Goal: Download file/media

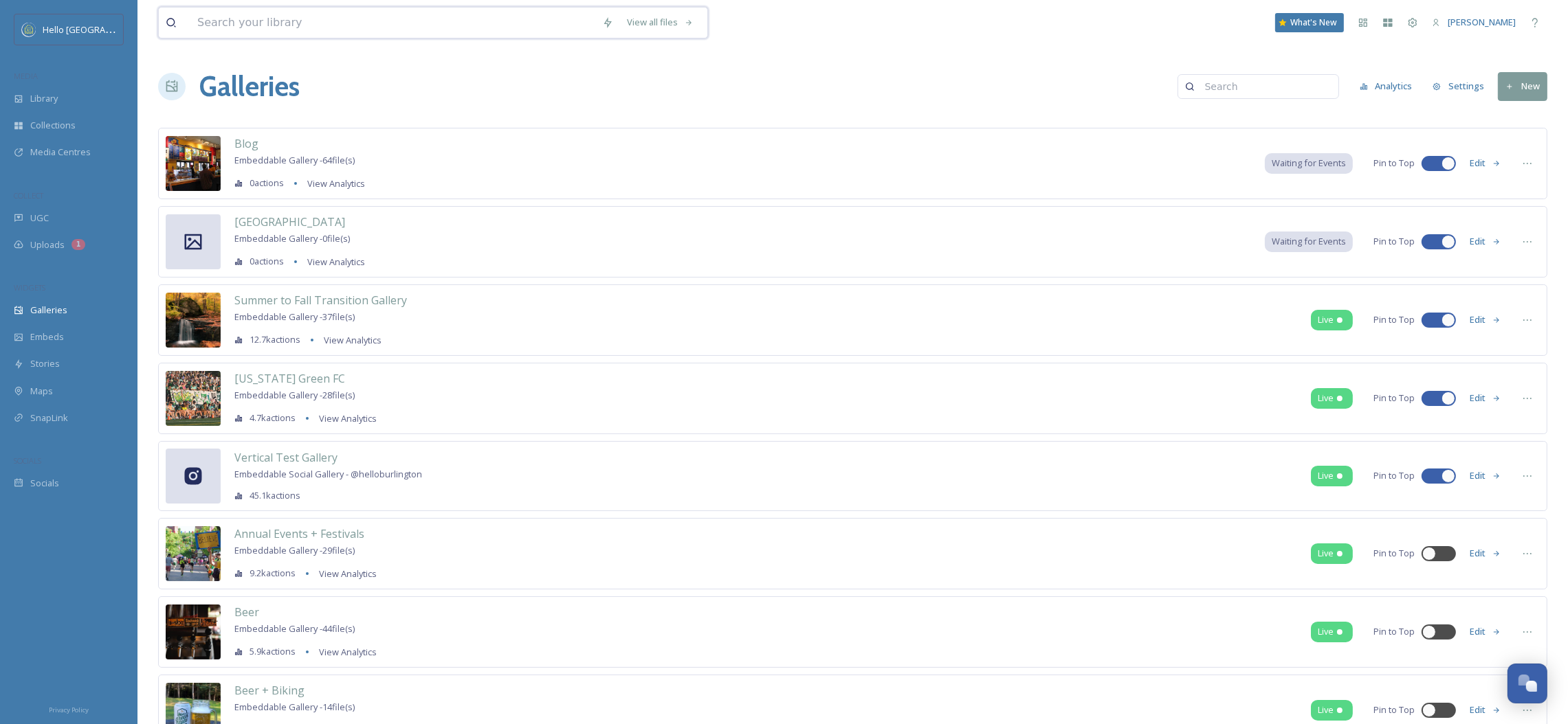
click at [436, 15] on input at bounding box center [393, 23] width 405 height 31
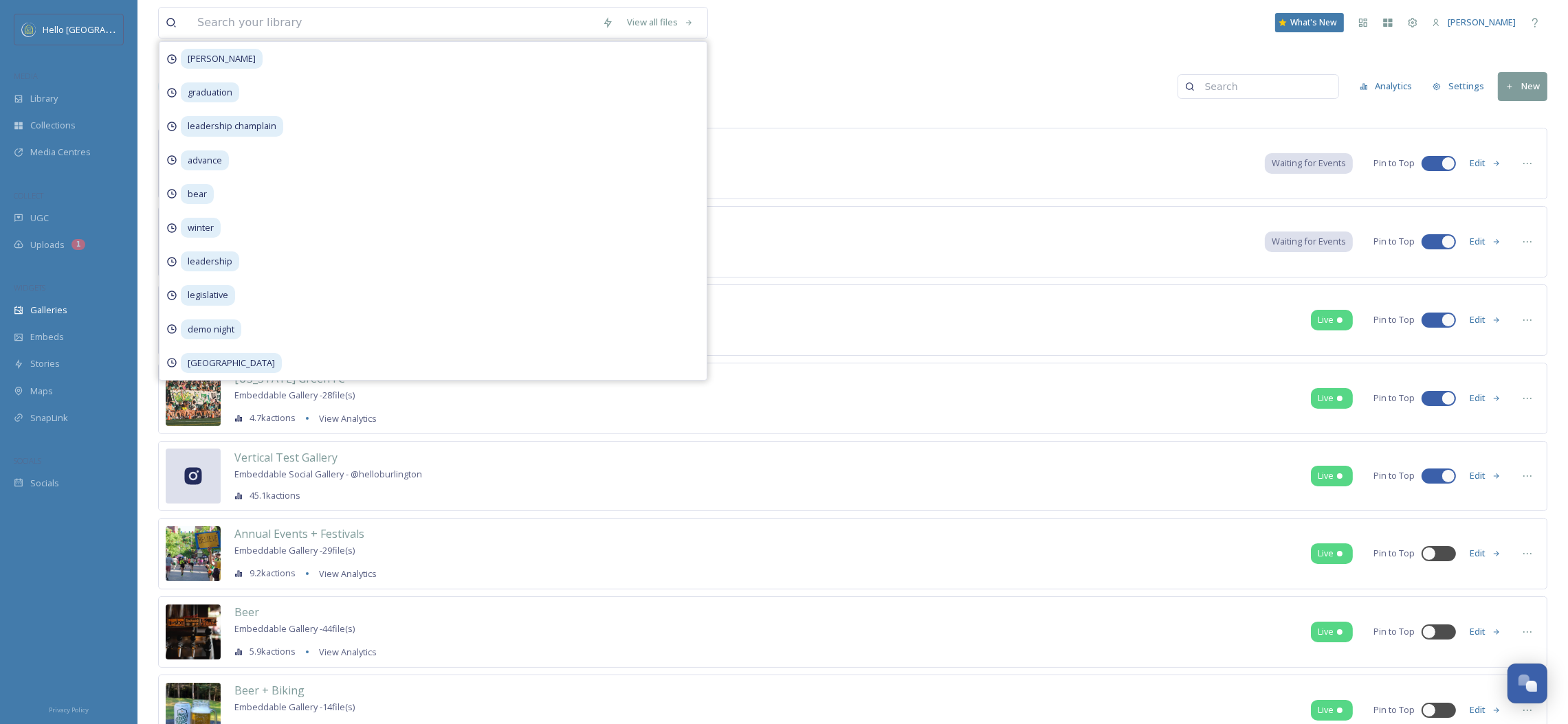
click at [869, 72] on div "Galleries Analytics Settings New" at bounding box center [853, 86] width 1390 height 41
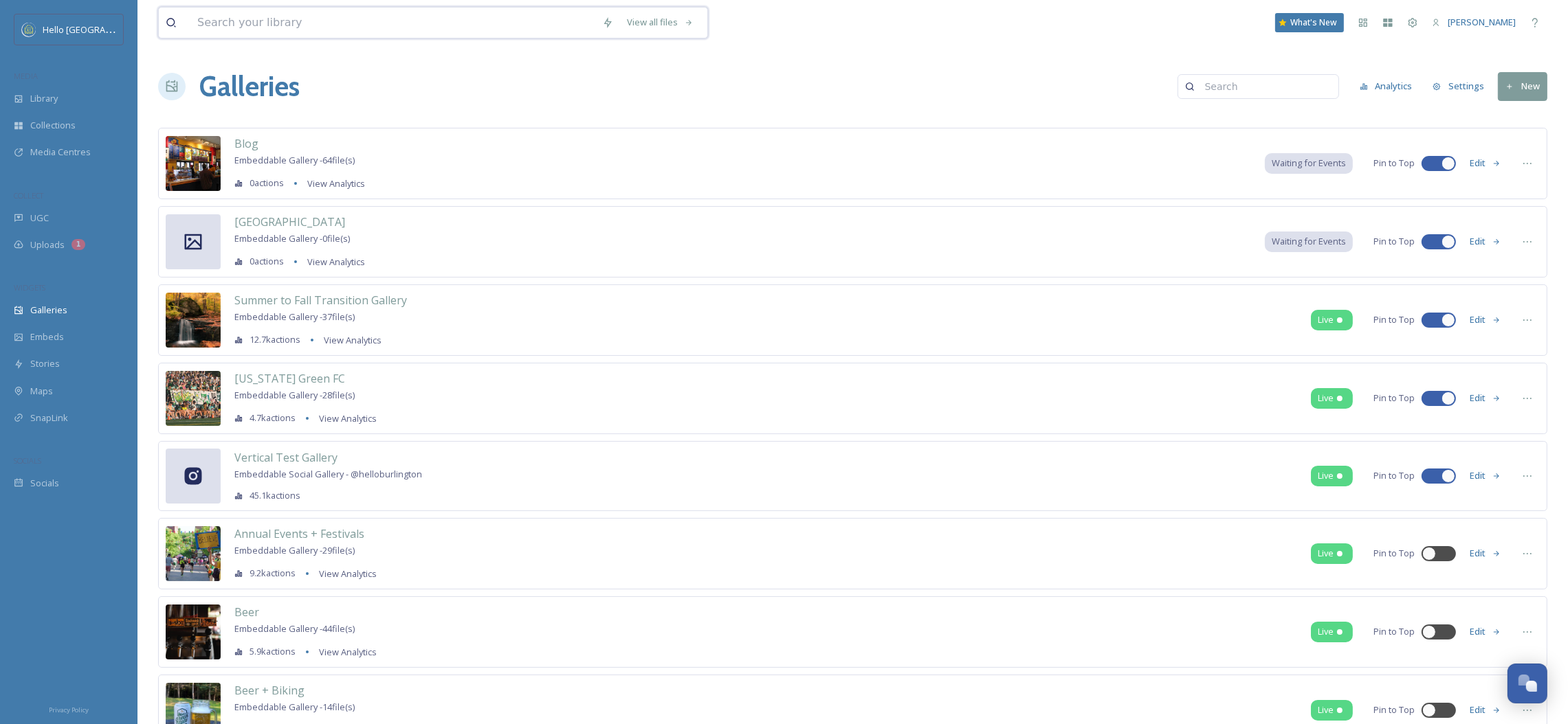
click at [449, 27] on input at bounding box center [393, 23] width 405 height 31
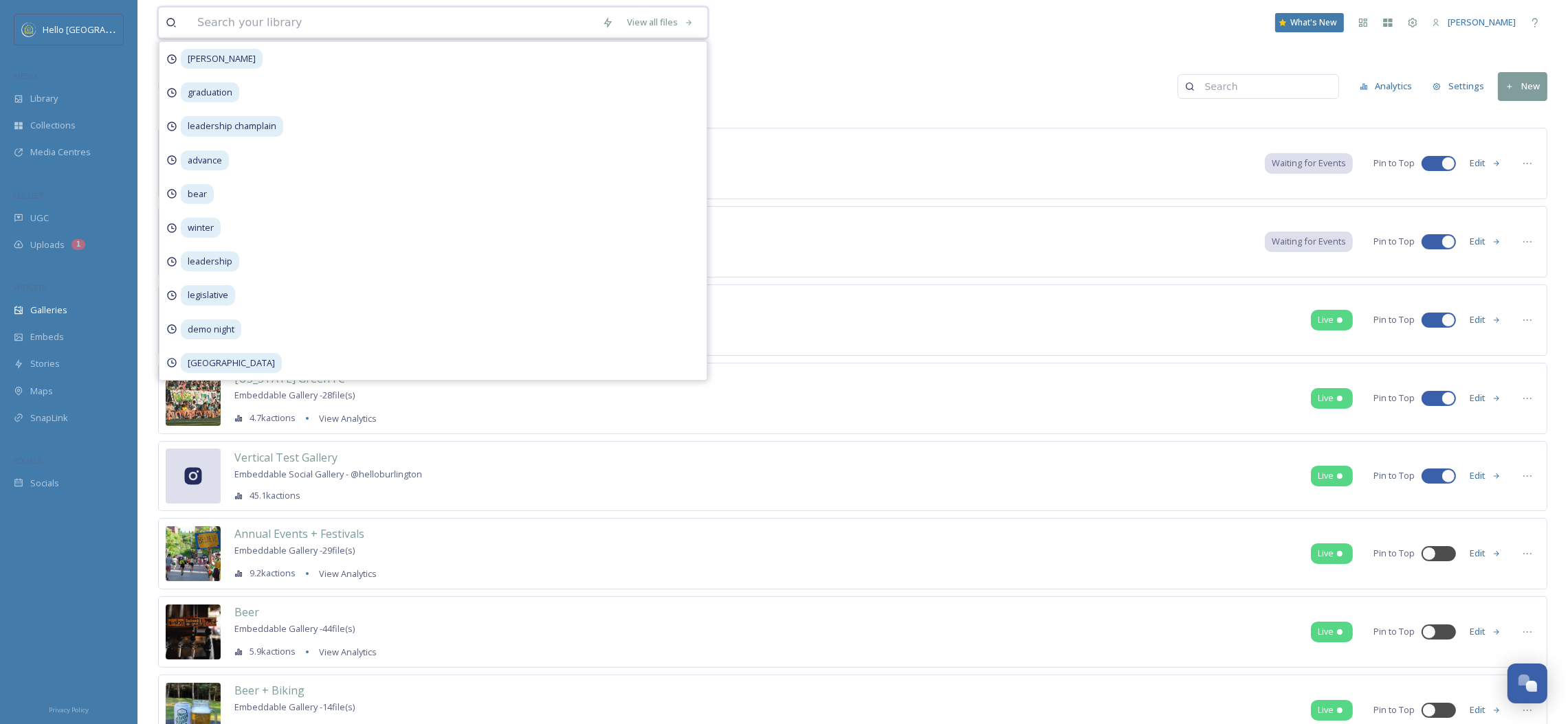
paste input "SML_7169-HDR-Edit copy.jpg"
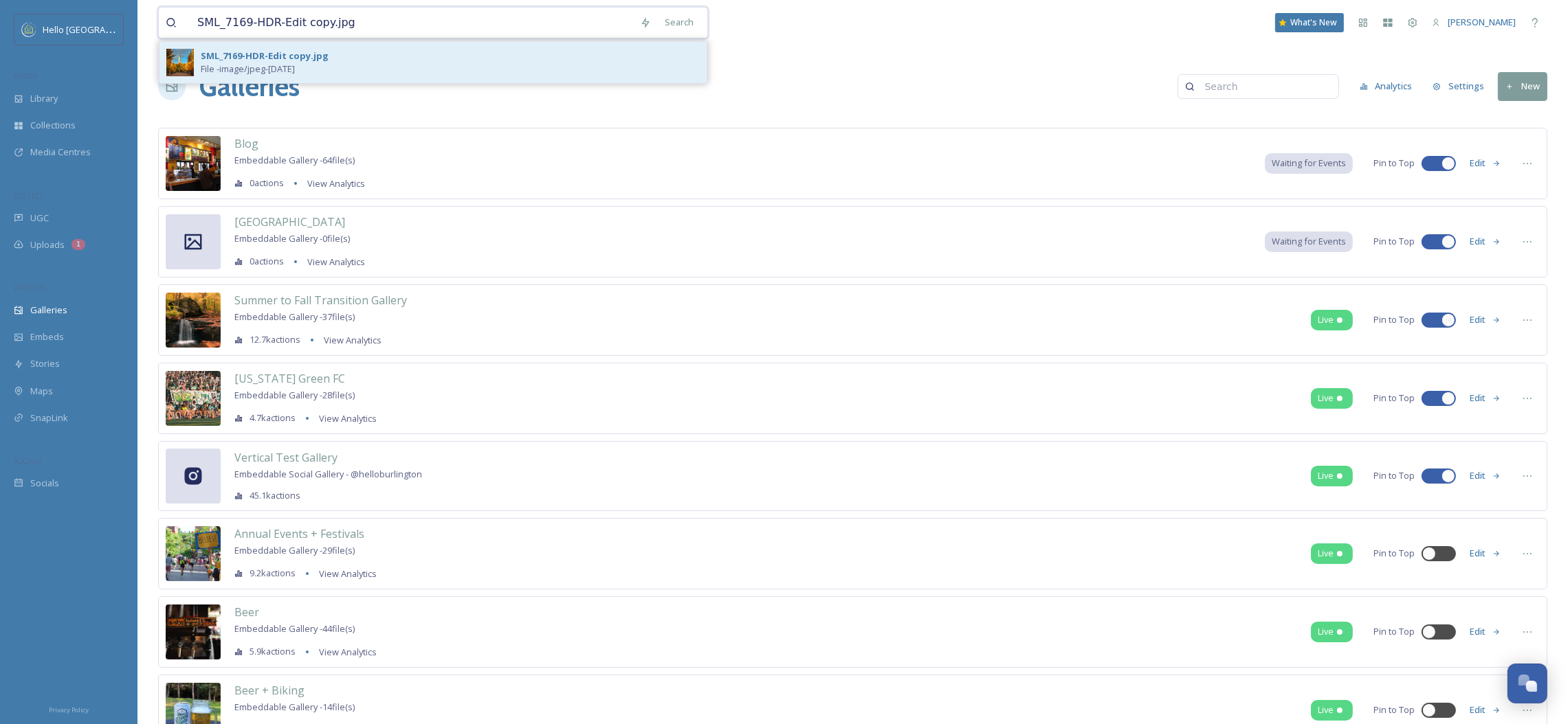
type input "SML_7169-HDR-Edit copy.jpg"
click at [448, 74] on div "SML_7169-HDR-Edit copy.jpg File - image/jpeg - [DATE]" at bounding box center [450, 62] width 499 height 26
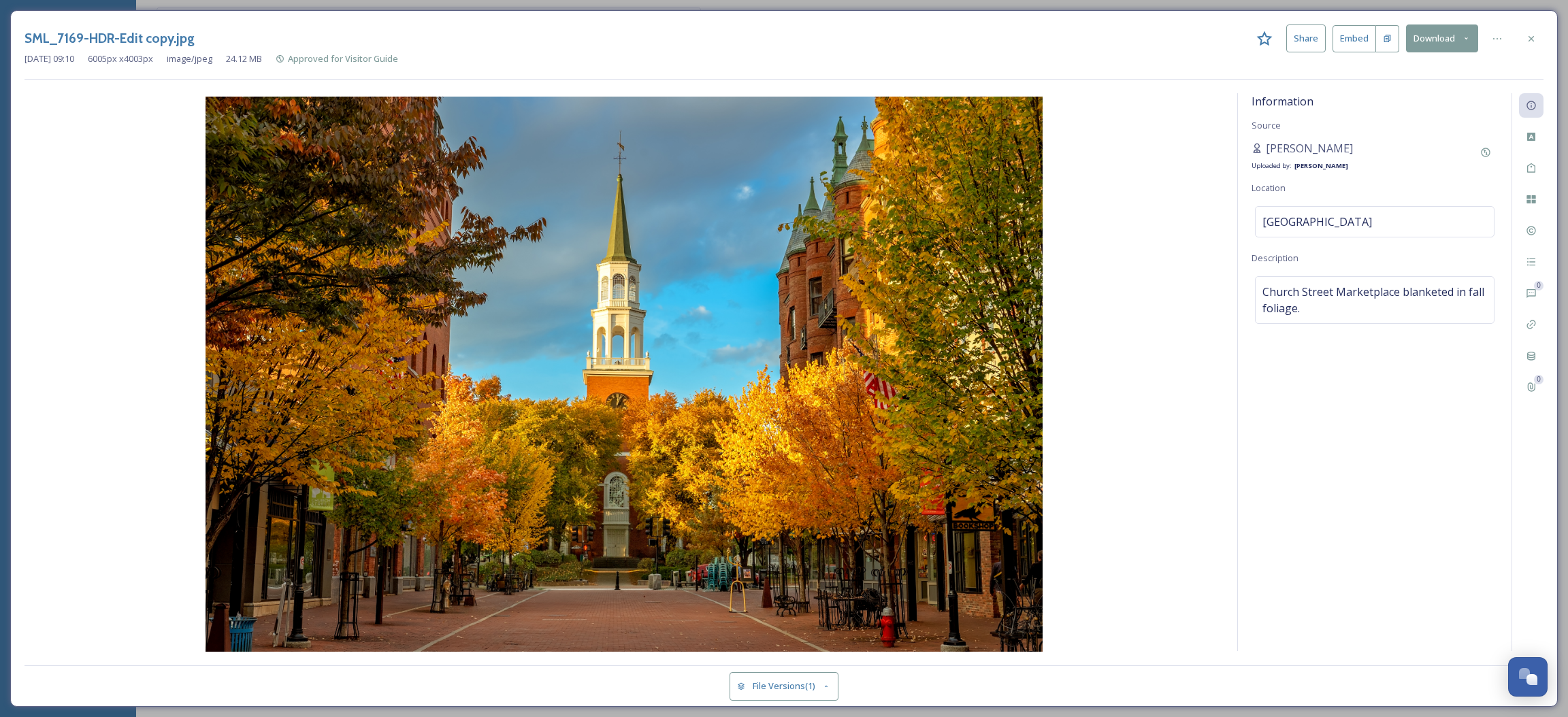
click at [1439, 38] on button "Download" at bounding box center [1442, 38] width 72 height 28
click at [1412, 73] on span "Download Original (6005 x 4003)" at bounding box center [1406, 69] width 129 height 13
click at [1435, 30] on button "Download" at bounding box center [1442, 38] width 72 height 28
click at [1420, 63] on span "Download Original (6005 x 4003)" at bounding box center [1406, 69] width 129 height 13
click at [1419, 44] on button "Download" at bounding box center [1442, 38] width 72 height 28
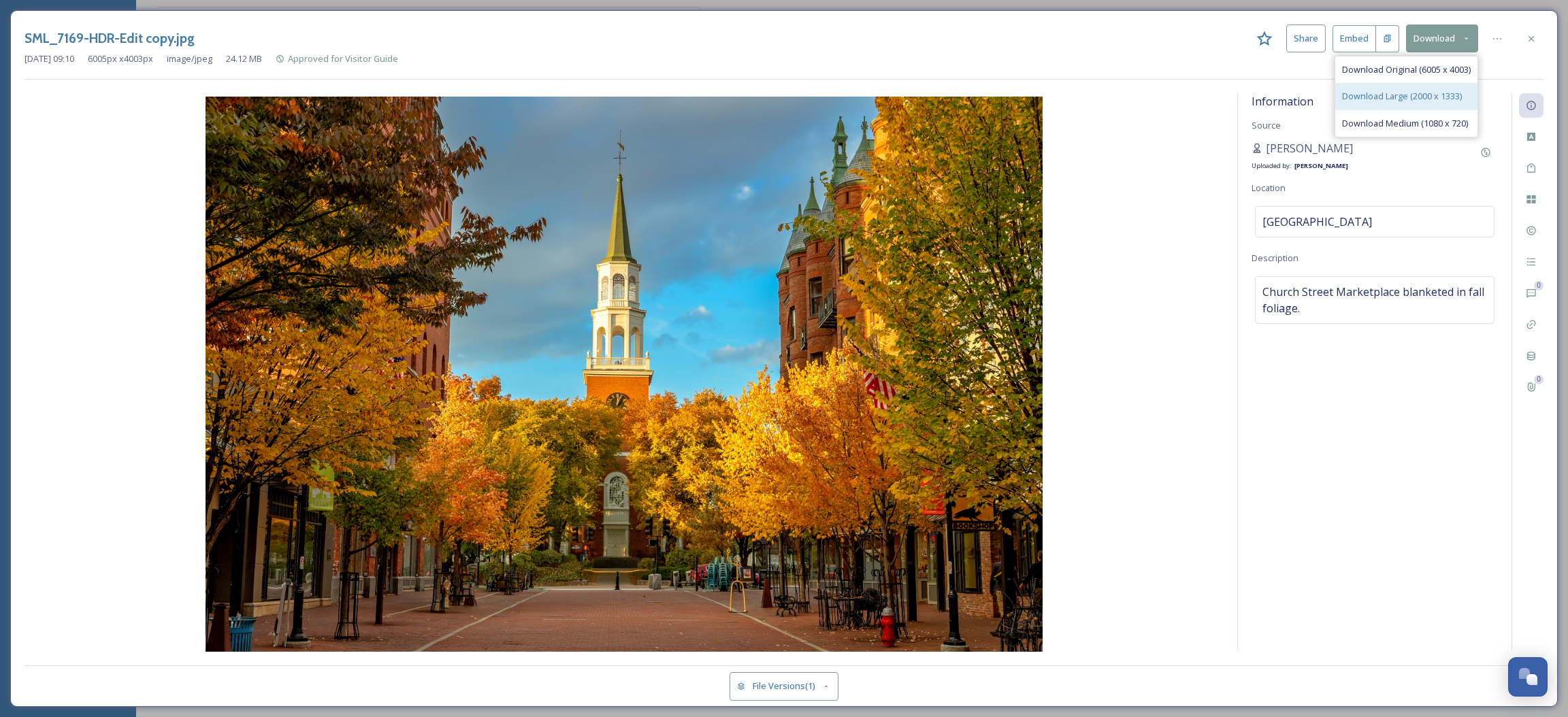
click at [1412, 102] on span "Download Large (2000 x 1333)" at bounding box center [1402, 97] width 120 height 13
click at [1444, 30] on button "Download" at bounding box center [1442, 38] width 72 height 28
click at [1427, 121] on span "Download Medium (1080 x 720)" at bounding box center [1405, 124] width 126 height 13
click at [944, 442] on img at bounding box center [624, 375] width 1199 height 558
click at [1463, 34] on icon at bounding box center [1466, 38] width 9 height 9
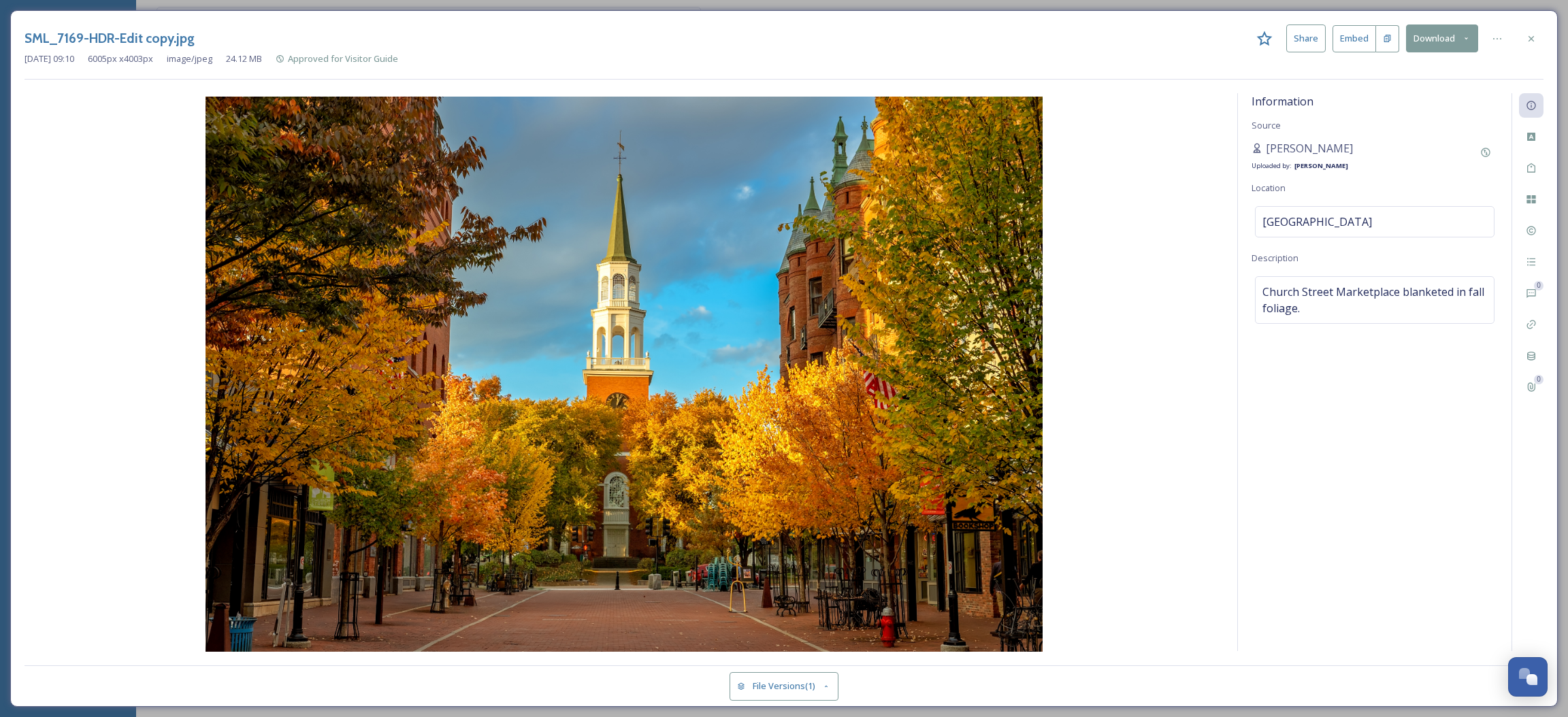
click at [1297, 35] on button "Share" at bounding box center [1305, 38] width 39 height 28
click at [1455, 39] on button "Download" at bounding box center [1442, 38] width 72 height 28
click at [1412, 116] on div "Download Medium (1080 x 720)" at bounding box center [1406, 123] width 142 height 26
drag, startPoint x: 1451, startPoint y: 38, endPoint x: 1376, endPoint y: 554, distance: 521.4
click at [1399, 575] on div "Information Source [PERSON_NAME] Uploaded by: [PERSON_NAME] Location [GEOGRAPHI…" at bounding box center [1374, 372] width 274 height 558
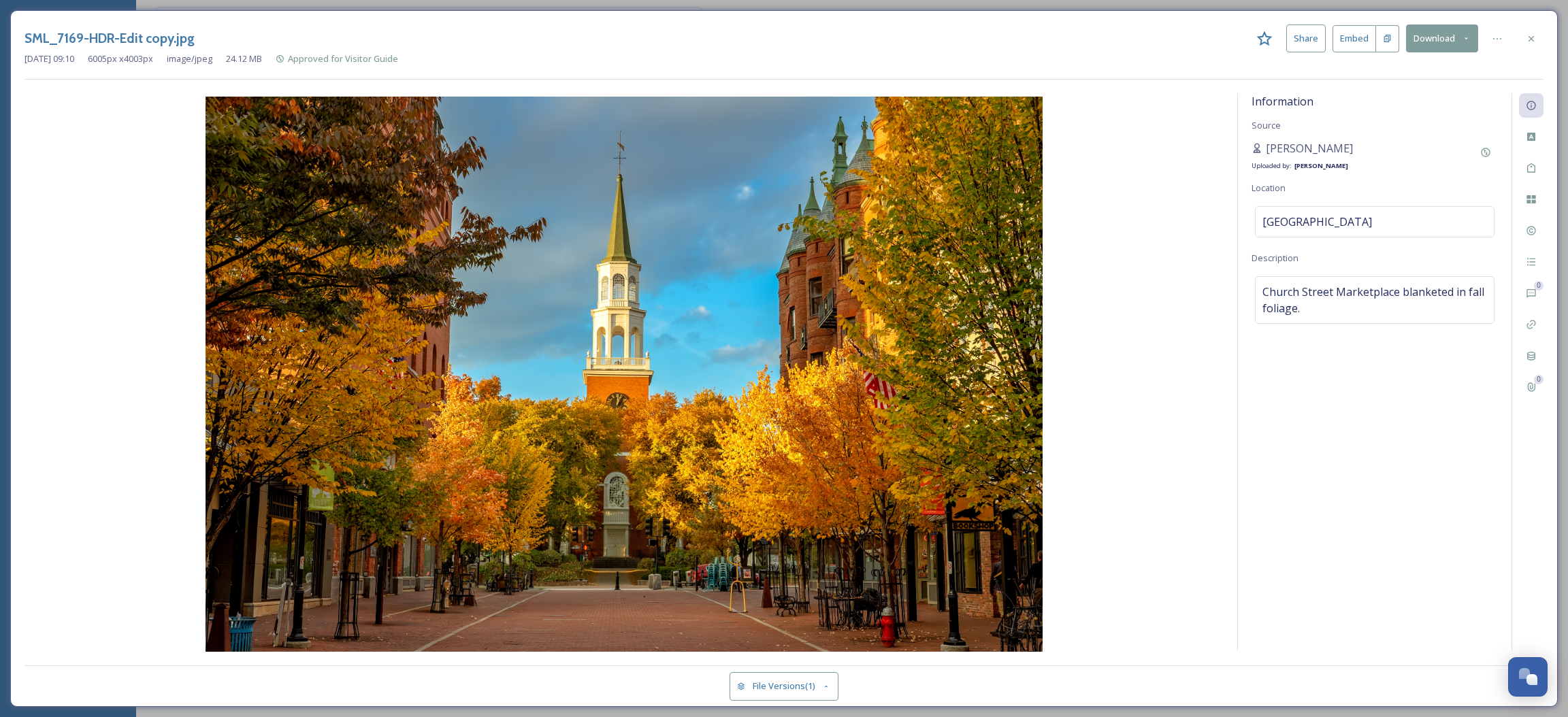
click at [1428, 35] on button "Download" at bounding box center [1442, 38] width 72 height 28
click at [1410, 98] on span "Download Large (2000 x 1333)" at bounding box center [1402, 97] width 120 height 13
click at [805, 694] on button "File Versions (1)" at bounding box center [784, 686] width 109 height 28
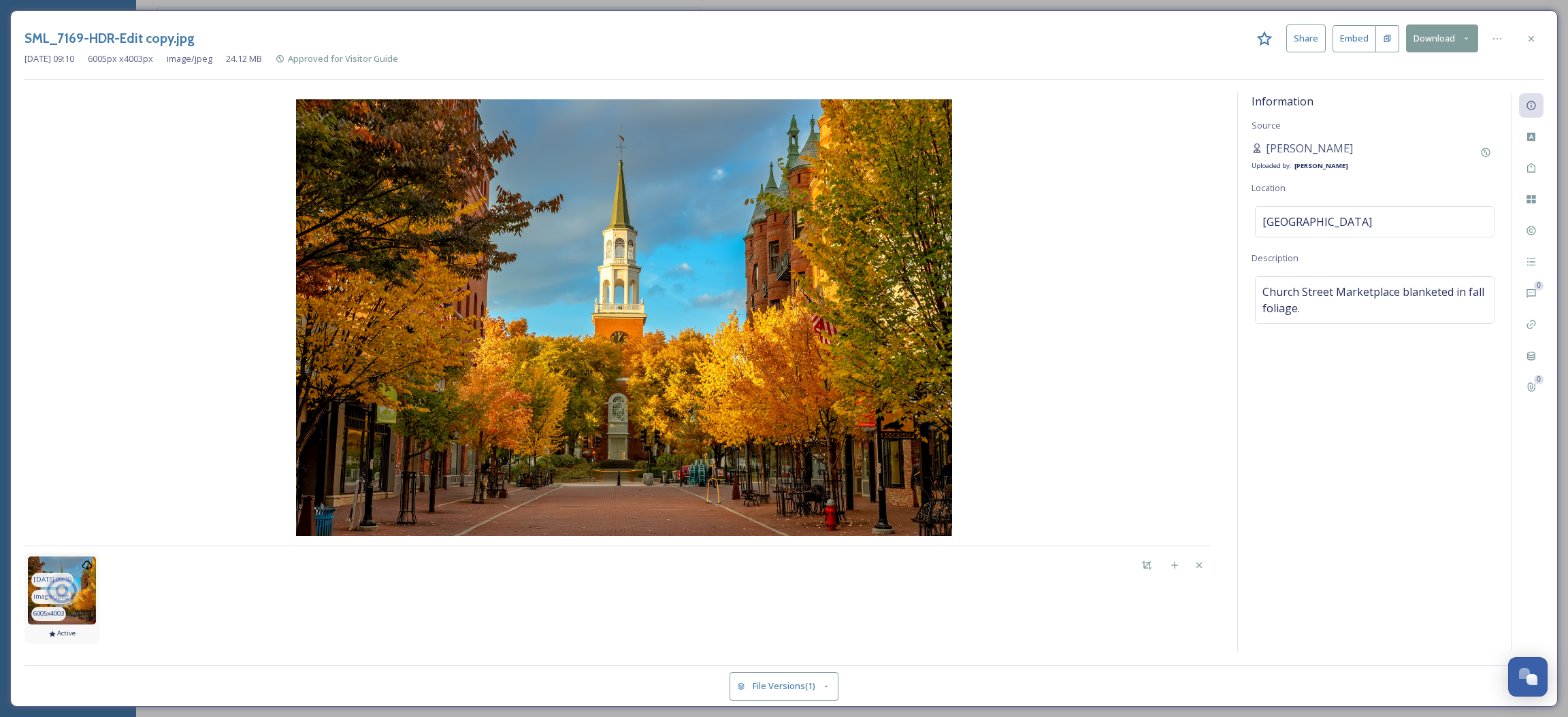
click at [68, 578] on icon at bounding box center [61, 591] width 34 height 34
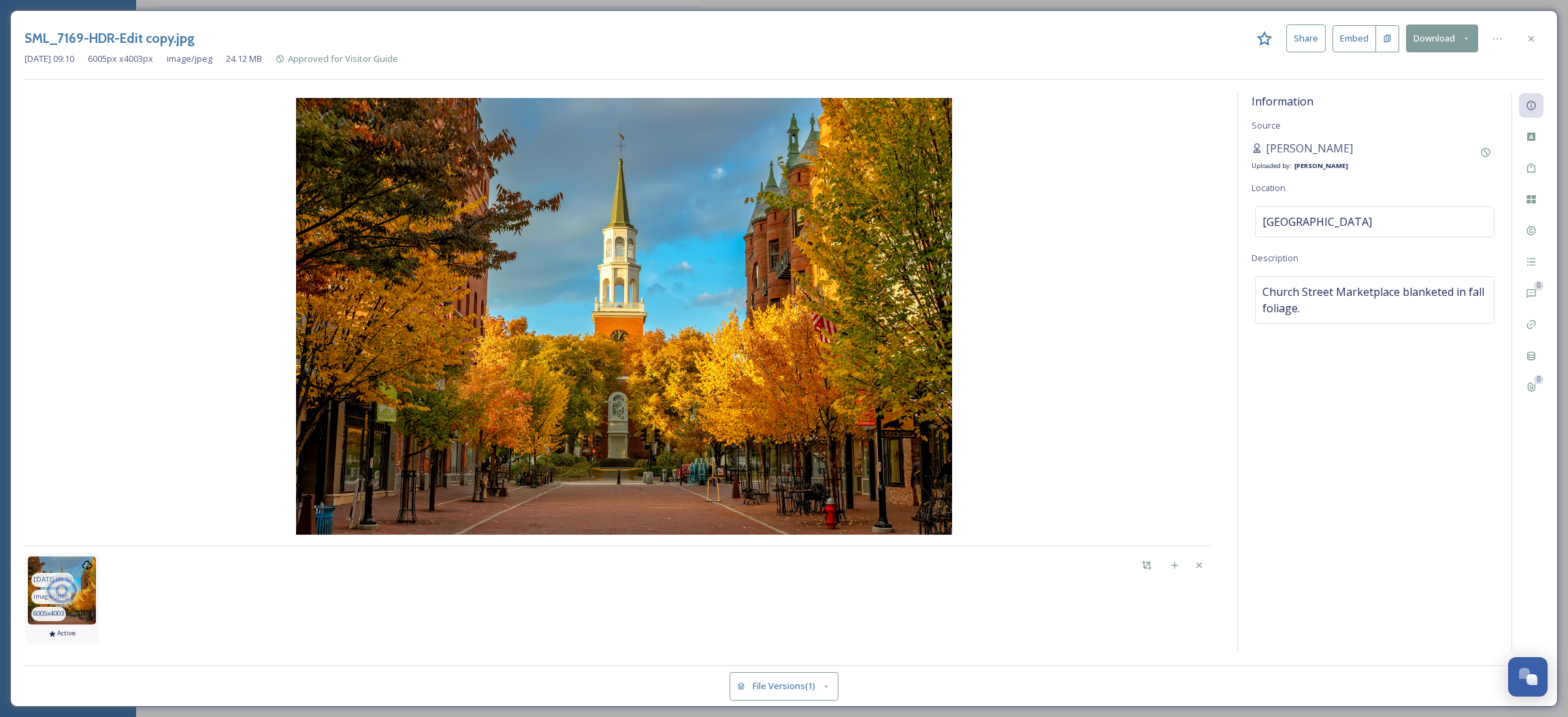
click at [67, 592] on icon at bounding box center [61, 591] width 30 height 26
click at [1439, 26] on button "Download" at bounding box center [1442, 38] width 72 height 28
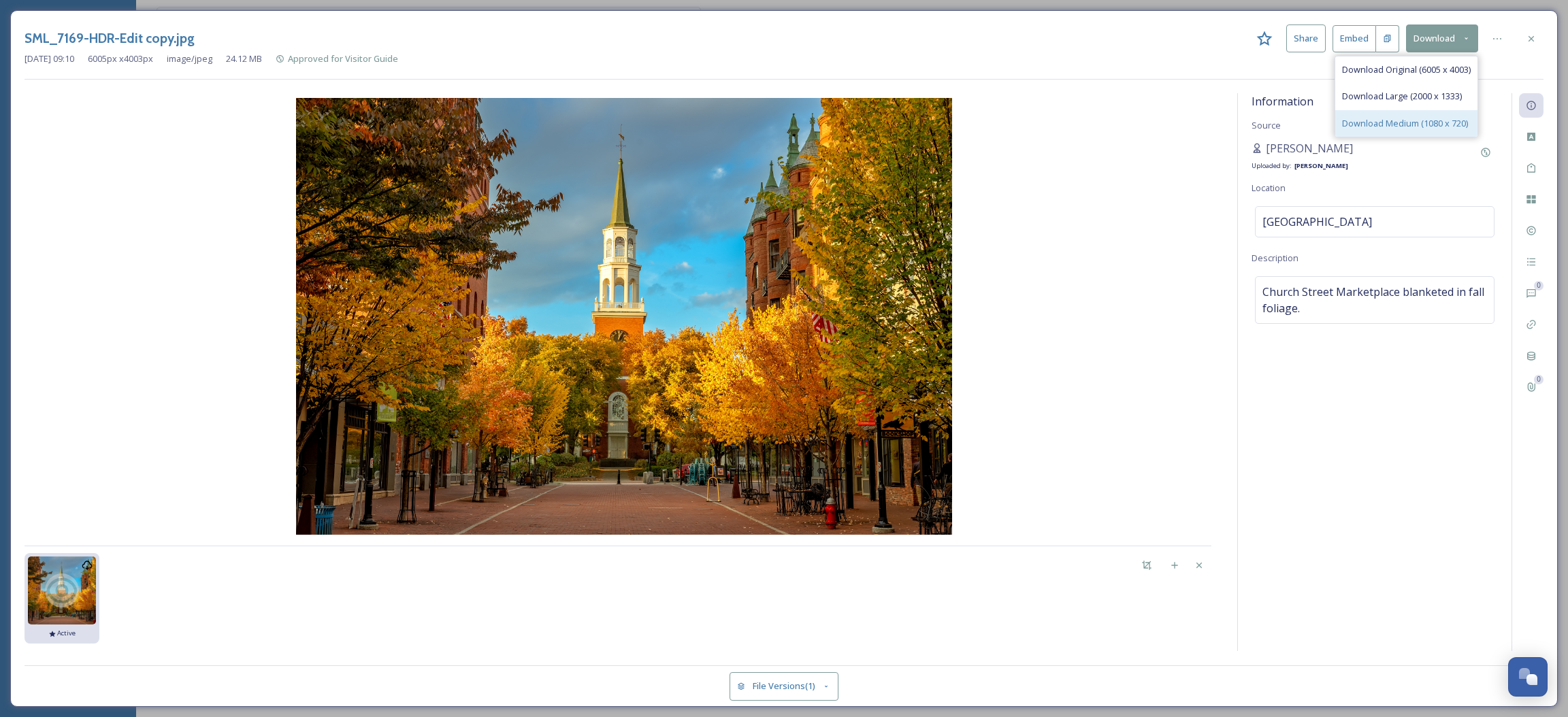
click at [1408, 117] on span "Download Medium (1080 x 720)" at bounding box center [1405, 124] width 126 height 13
click at [1297, 537] on div "Information Source [PERSON_NAME] Uploaded by: [PERSON_NAME] Location [GEOGRAPHI…" at bounding box center [1374, 372] width 274 height 558
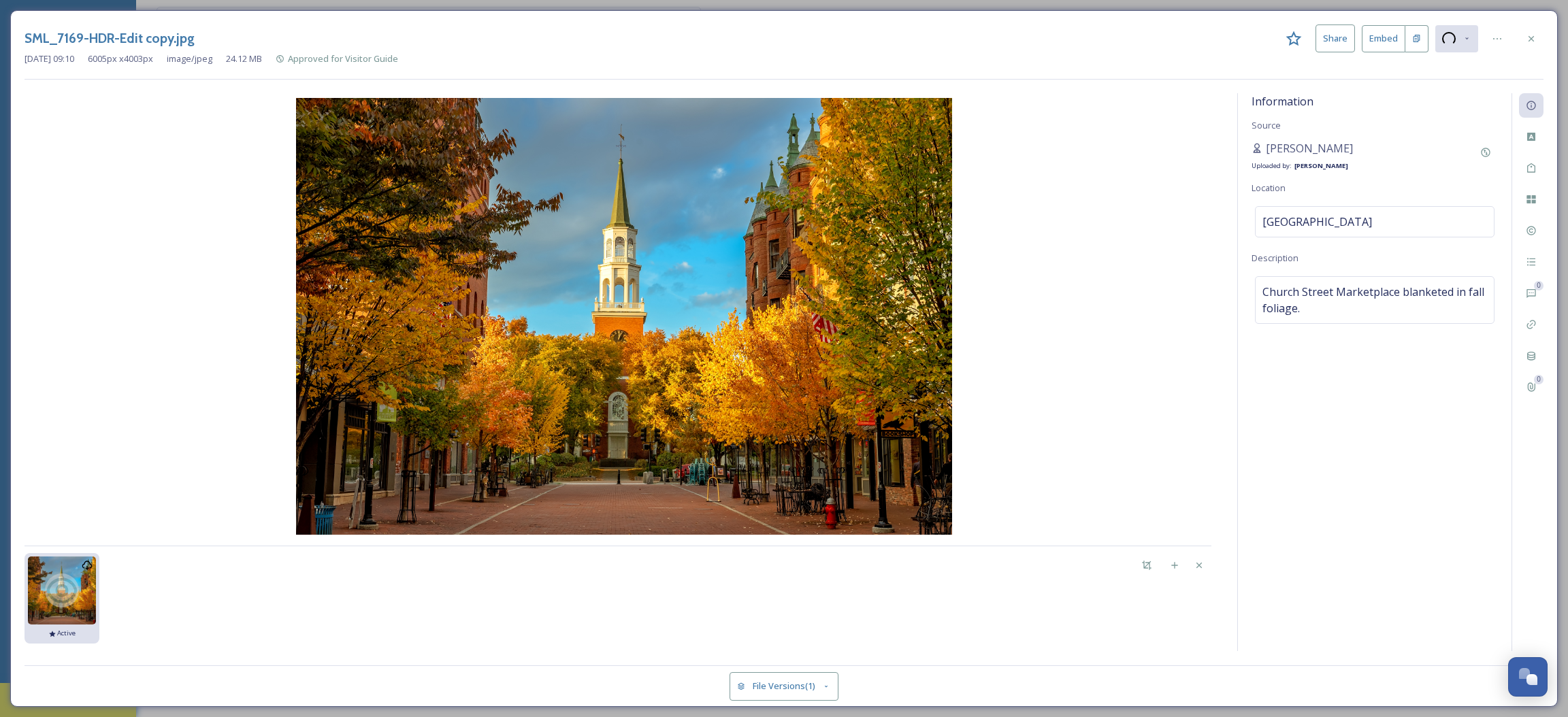
click at [775, 690] on button "File Versions (1)" at bounding box center [784, 686] width 109 height 28
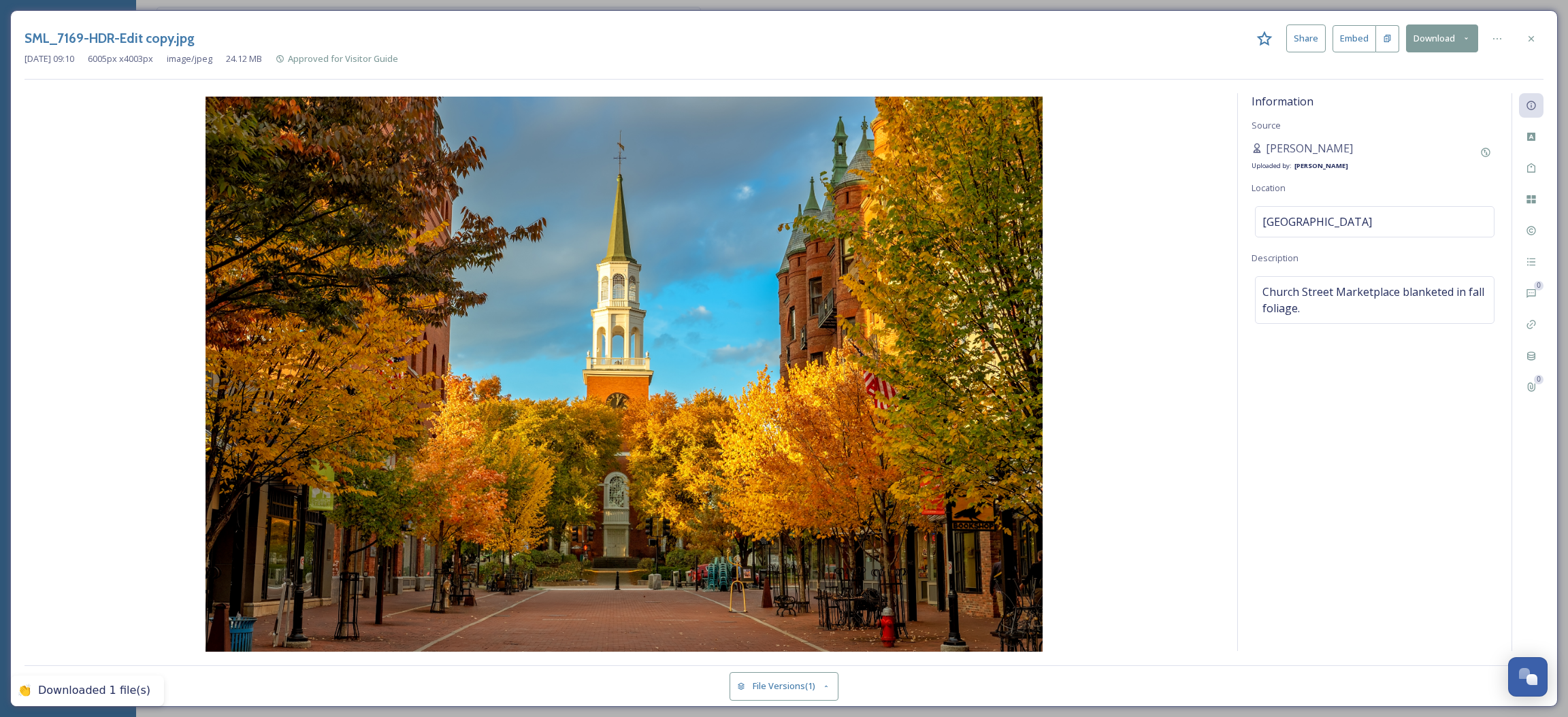
click at [105, 686] on div "Downloaded 1 file(s)" at bounding box center [94, 691] width 113 height 14
click at [101, 688] on div "Downloaded 1 file(s)" at bounding box center [94, 691] width 113 height 14
click at [100, 688] on div "Downloaded 1 file(s)" at bounding box center [94, 691] width 113 height 14
click at [39, 694] on div "Downloaded 1 file(s)" at bounding box center [94, 691] width 113 height 14
drag, startPoint x: 39, startPoint y: 694, endPoint x: 154, endPoint y: 684, distance: 115.4
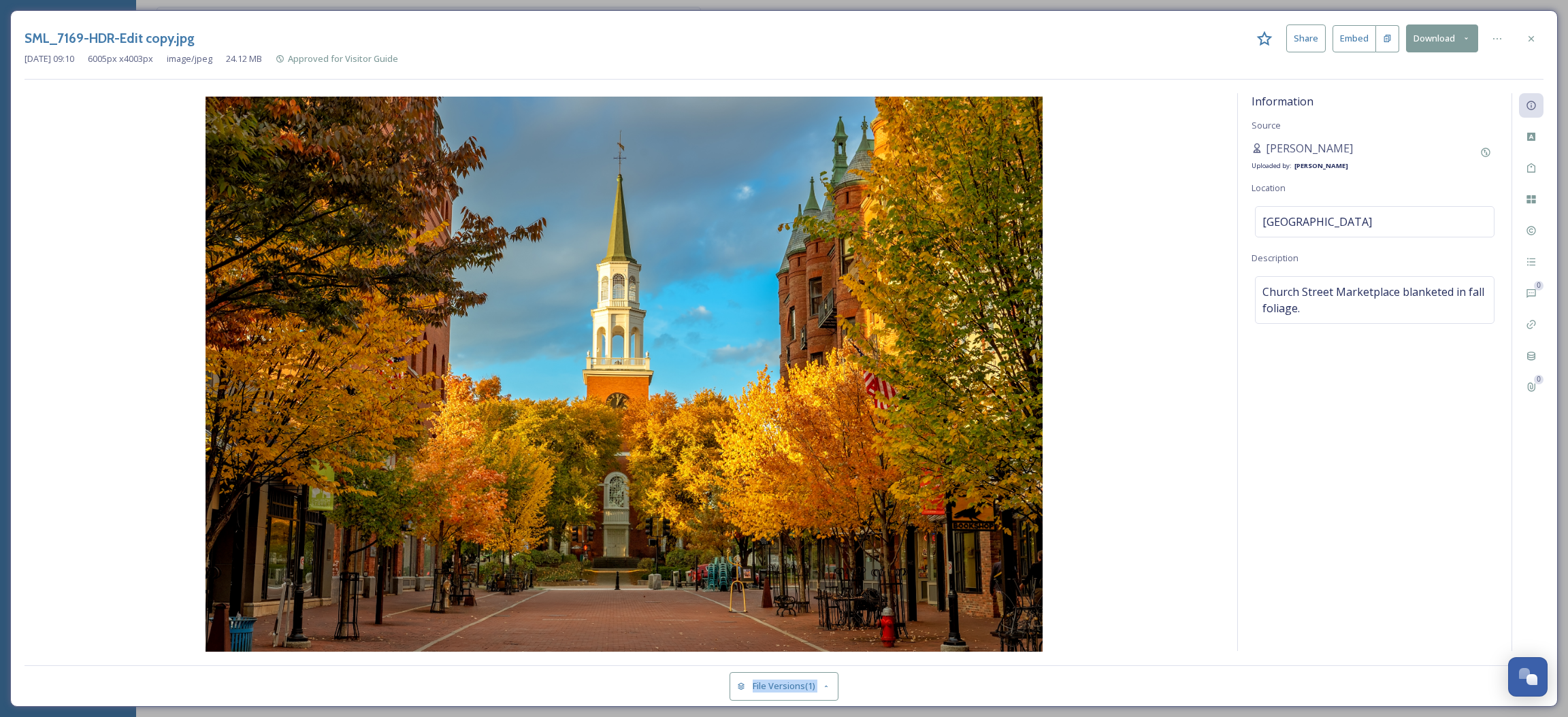
click at [154, 684] on div "Hello Burlington MEDIA Library Collections Media Centres COLLECT UGC Uploads 1 …" at bounding box center [784, 358] width 1568 height 717
click at [948, 85] on div "SML_7169-HDR-Edit copy.jpg Share Embed Download [DATE] 09:10 6005 px x 4003 px …" at bounding box center [784, 358] width 1547 height 697
click at [1525, 27] on div at bounding box center [1530, 38] width 25 height 25
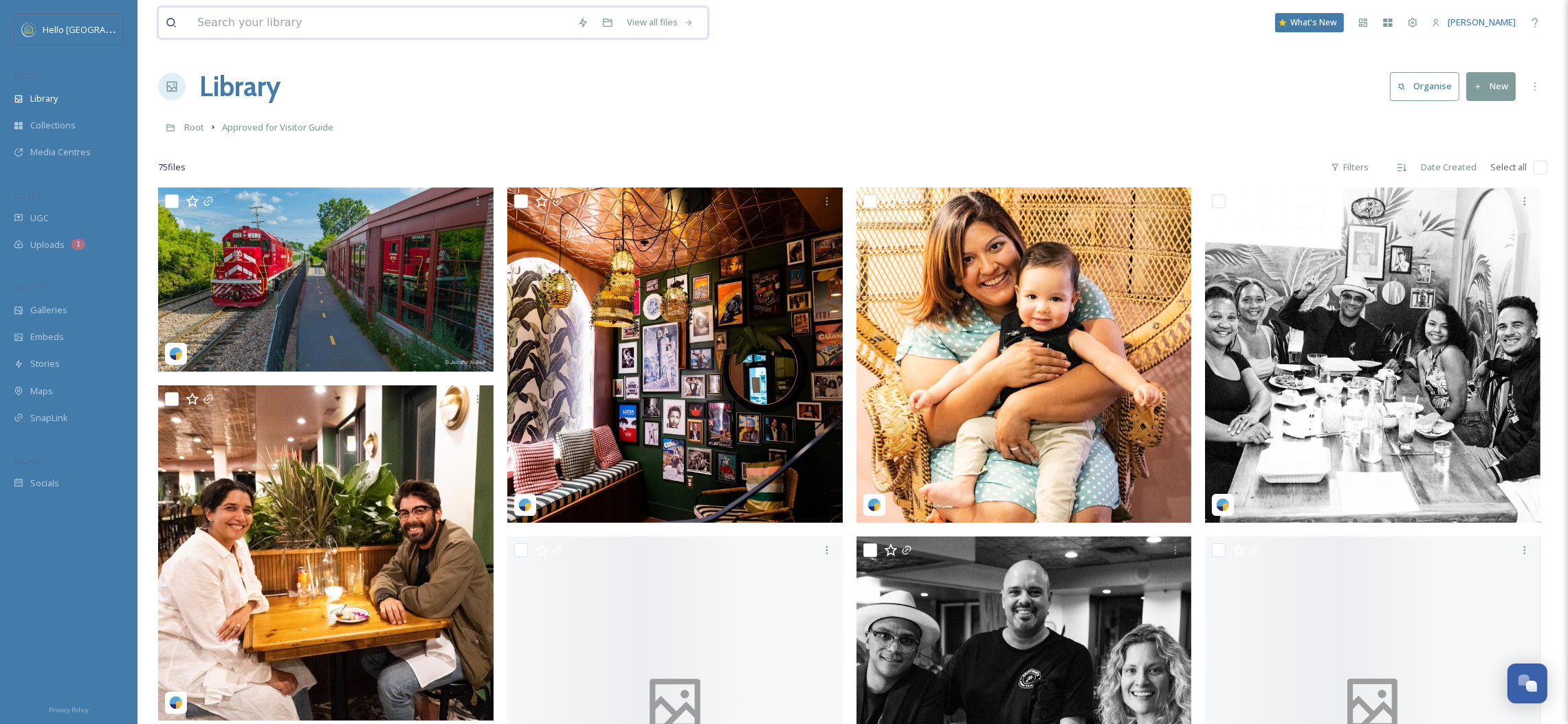
click at [282, 27] on input at bounding box center [380, 23] width 380 height 31
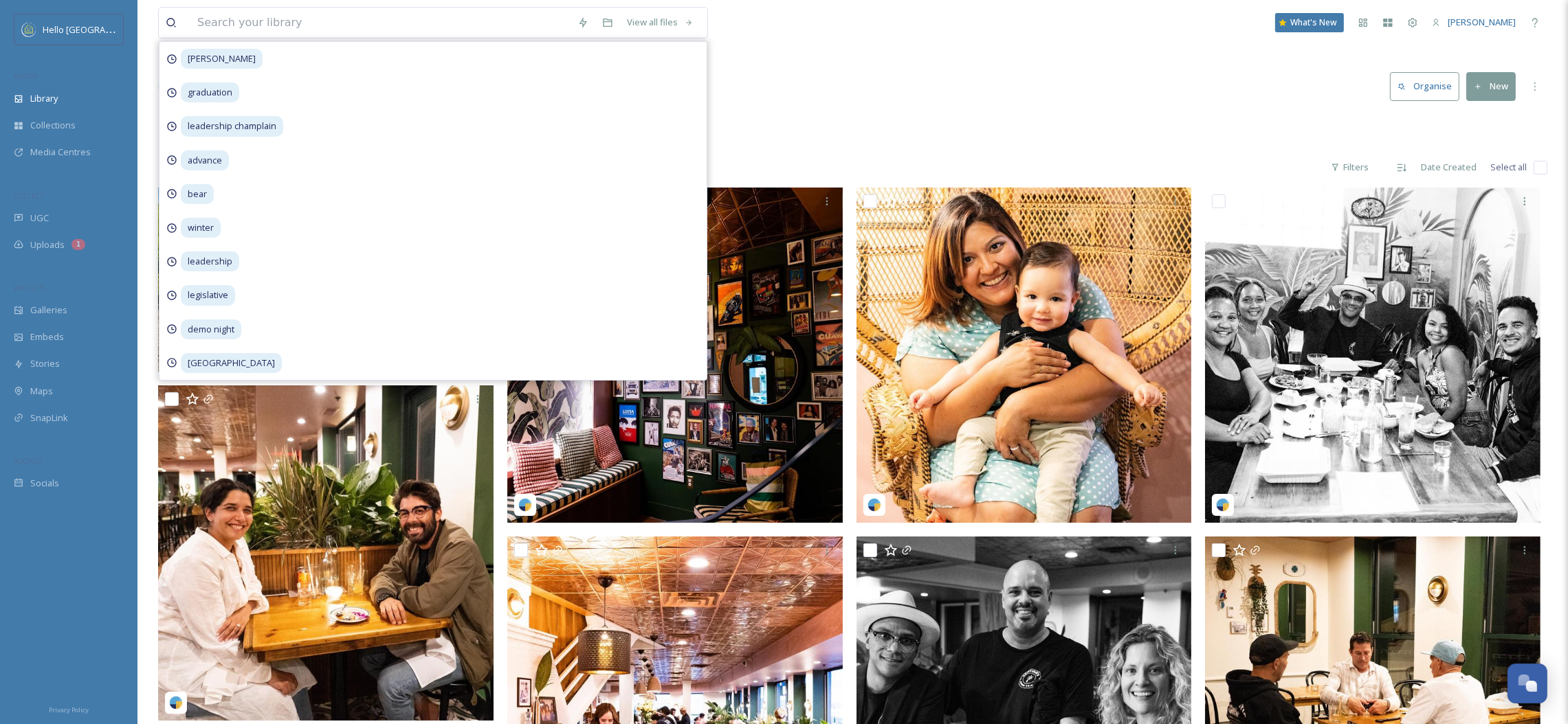
click at [904, 97] on div "Library Organise New" at bounding box center [853, 86] width 1390 height 41
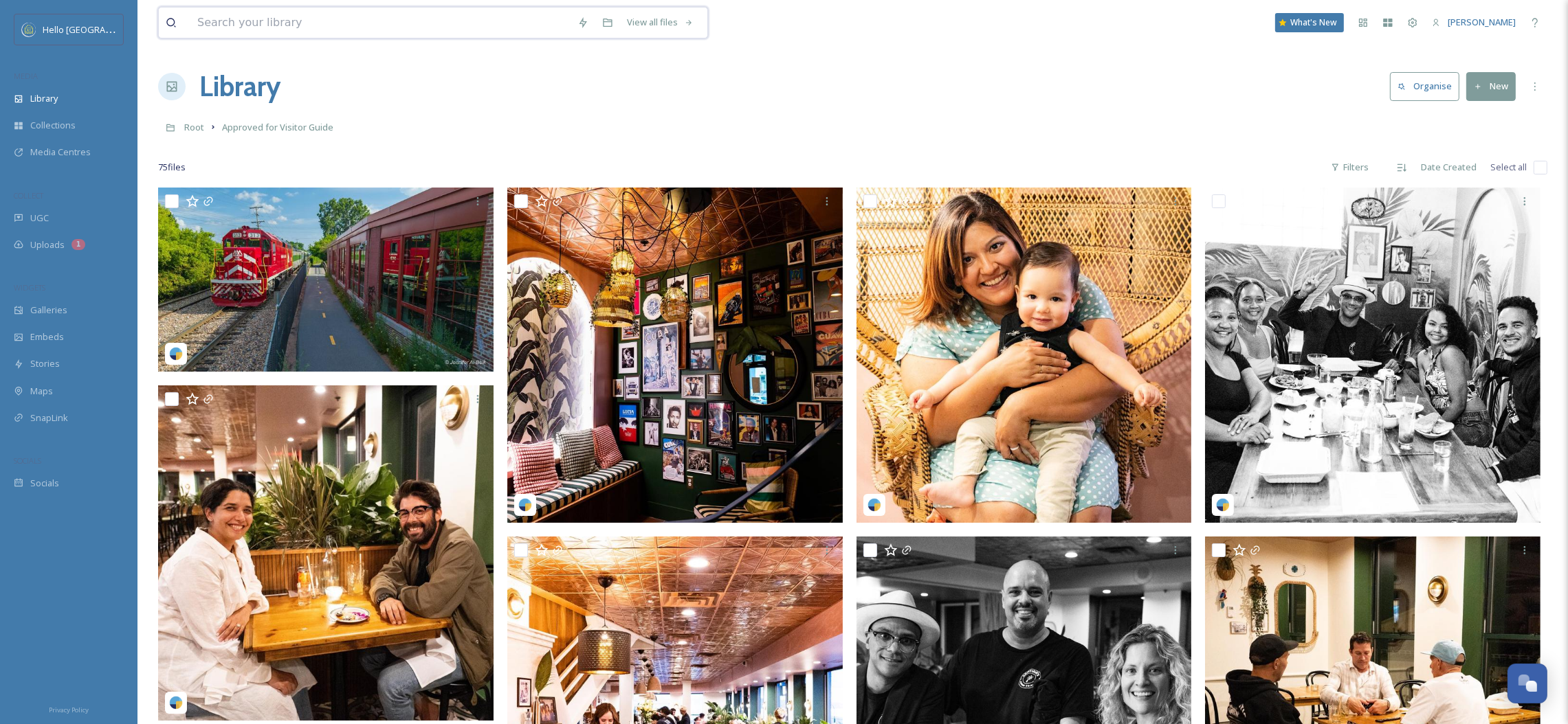
click at [311, 23] on input at bounding box center [380, 23] width 380 height 31
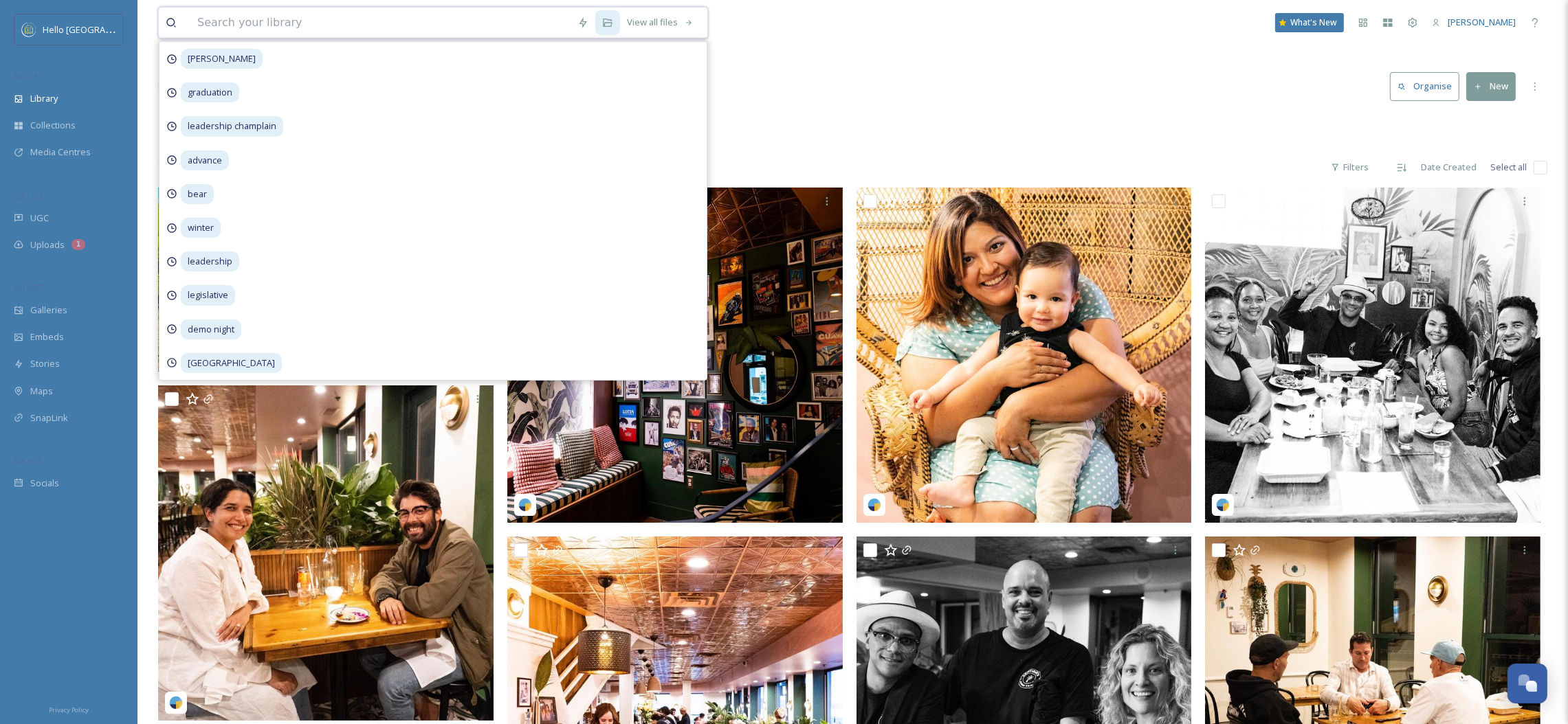
paste input "SML_7169-HDR-Edit copy.jpg"
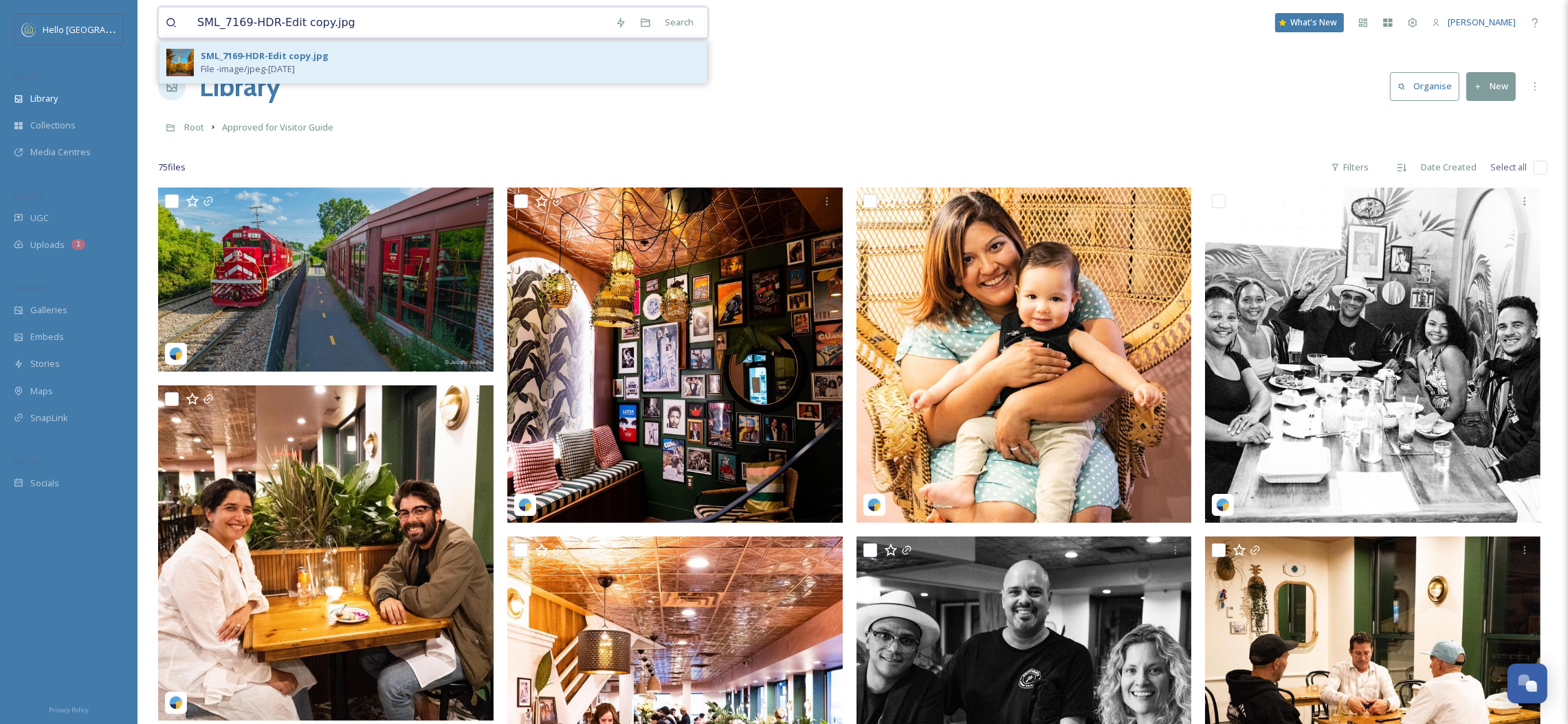
type input "SML_7169-HDR-Edit copy.jpg"
click at [295, 66] on span "File - image/jpeg - [DATE]" at bounding box center [248, 69] width 94 height 13
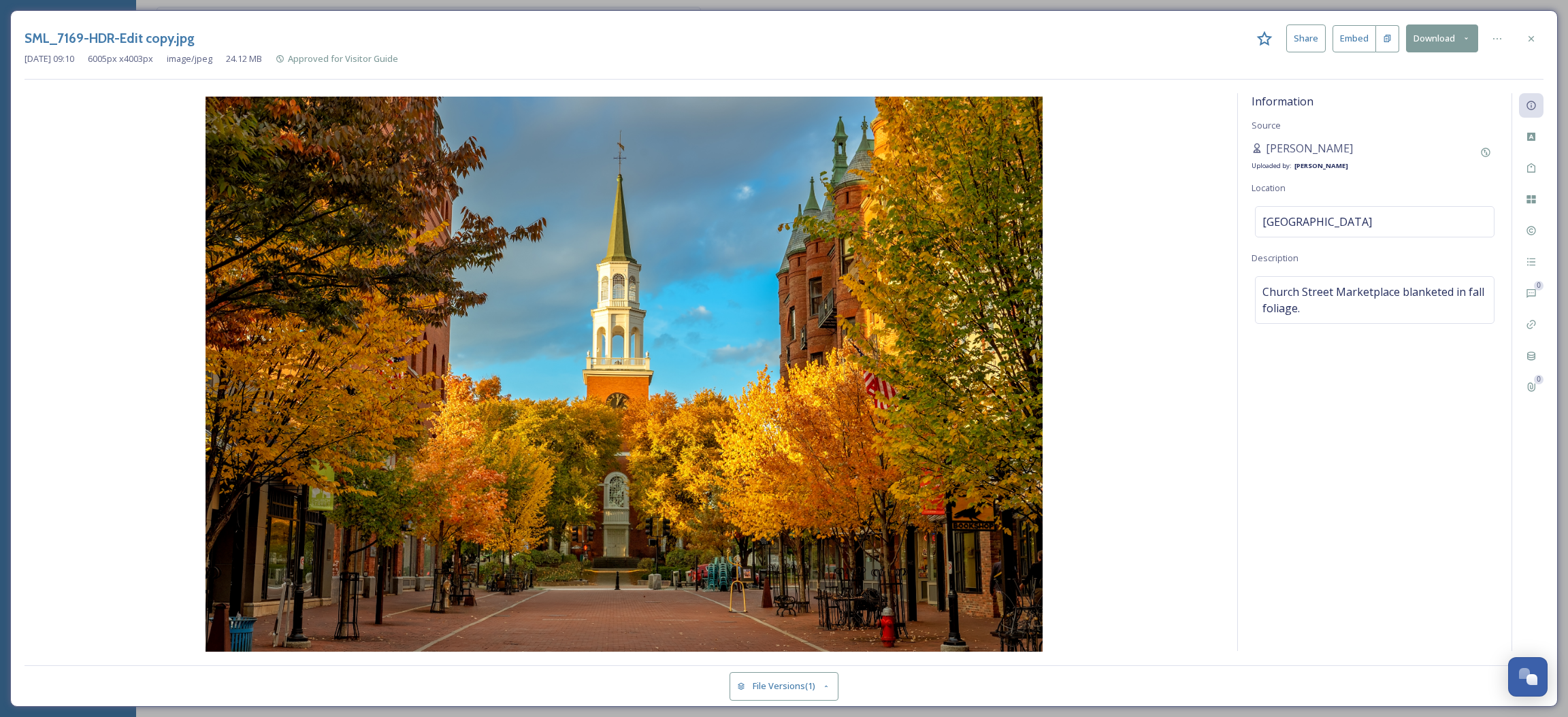
click at [1459, 37] on button "Download" at bounding box center [1442, 38] width 72 height 28
click at [1448, 92] on span "Download Large (2000 x 1333)" at bounding box center [1402, 97] width 120 height 13
click at [1528, 36] on icon at bounding box center [1531, 39] width 11 height 11
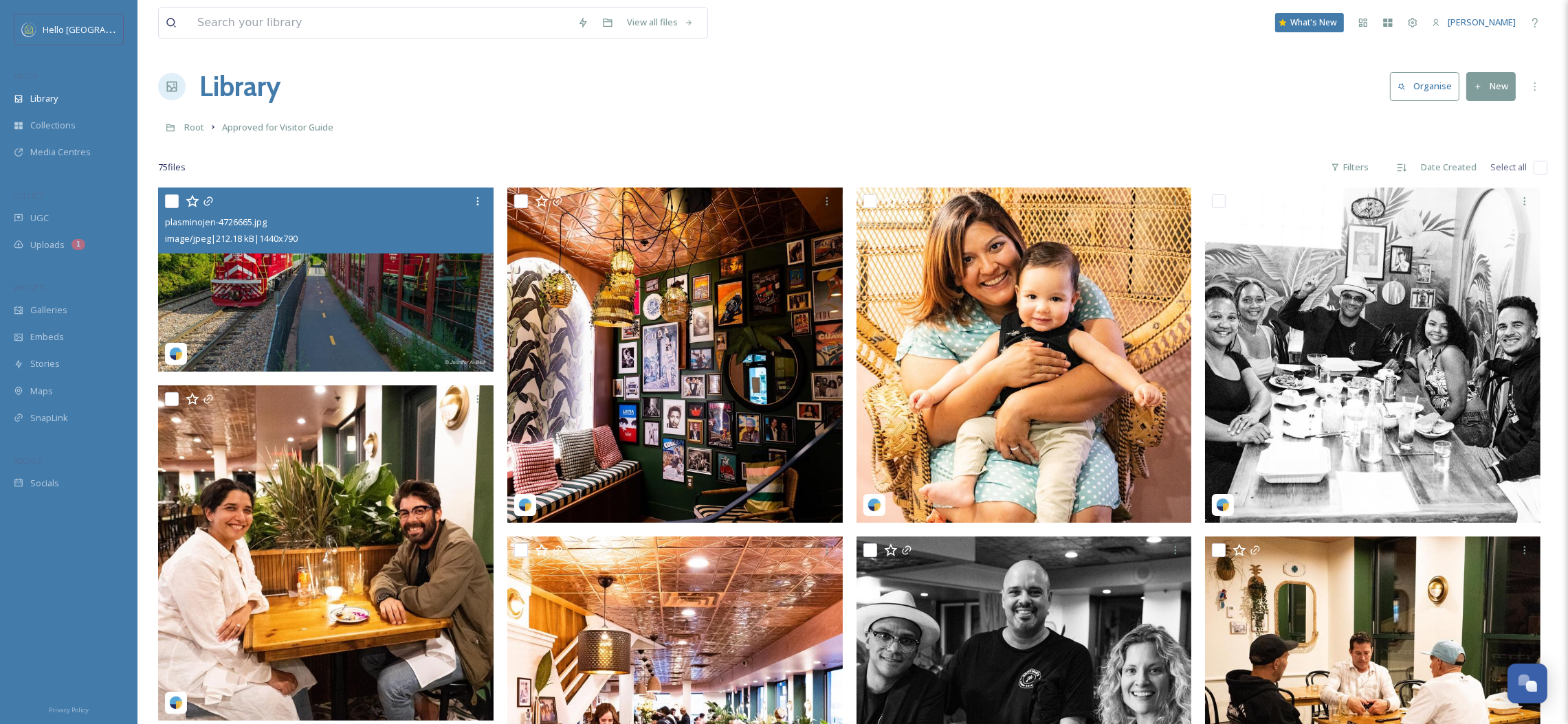
click at [365, 289] on img at bounding box center [326, 280] width 336 height 184
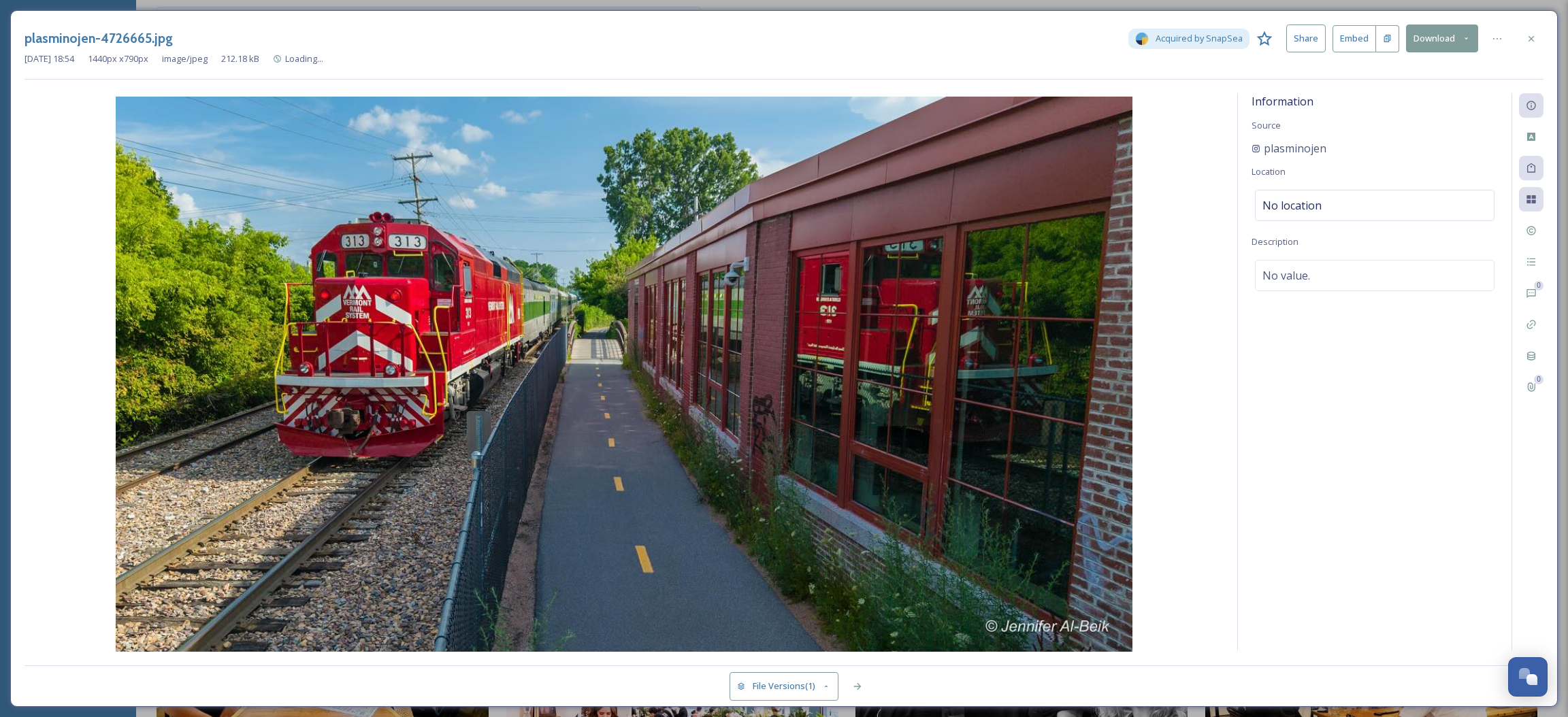
click at [1427, 39] on button "Download" at bounding box center [1442, 38] width 72 height 28
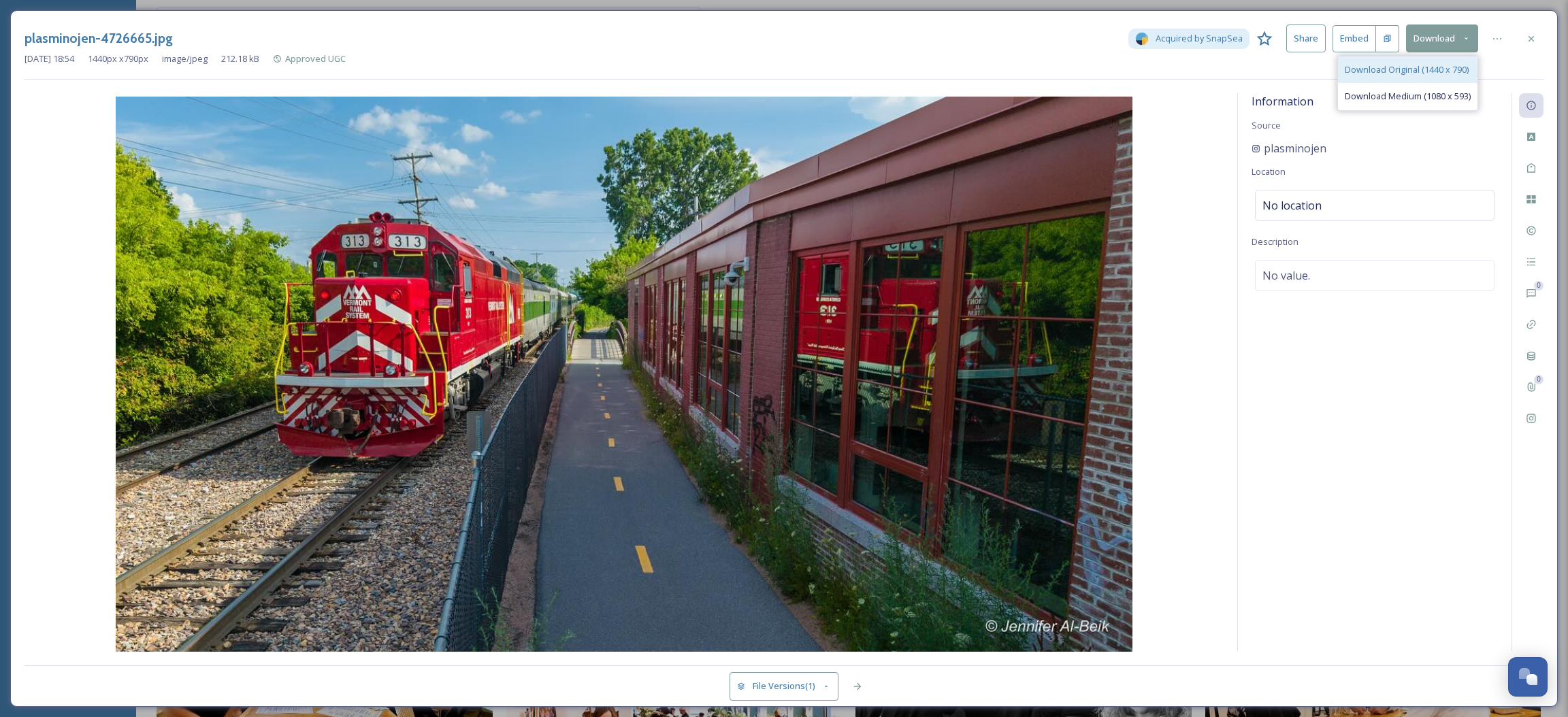
click at [1422, 80] on div "Download Original (1440 x 790)" at bounding box center [1408, 69] width 140 height 26
click at [53, 697] on div "Downloaded 1 file(s)" at bounding box center [94, 691] width 113 height 14
click at [1538, 39] on div at bounding box center [1530, 38] width 25 height 25
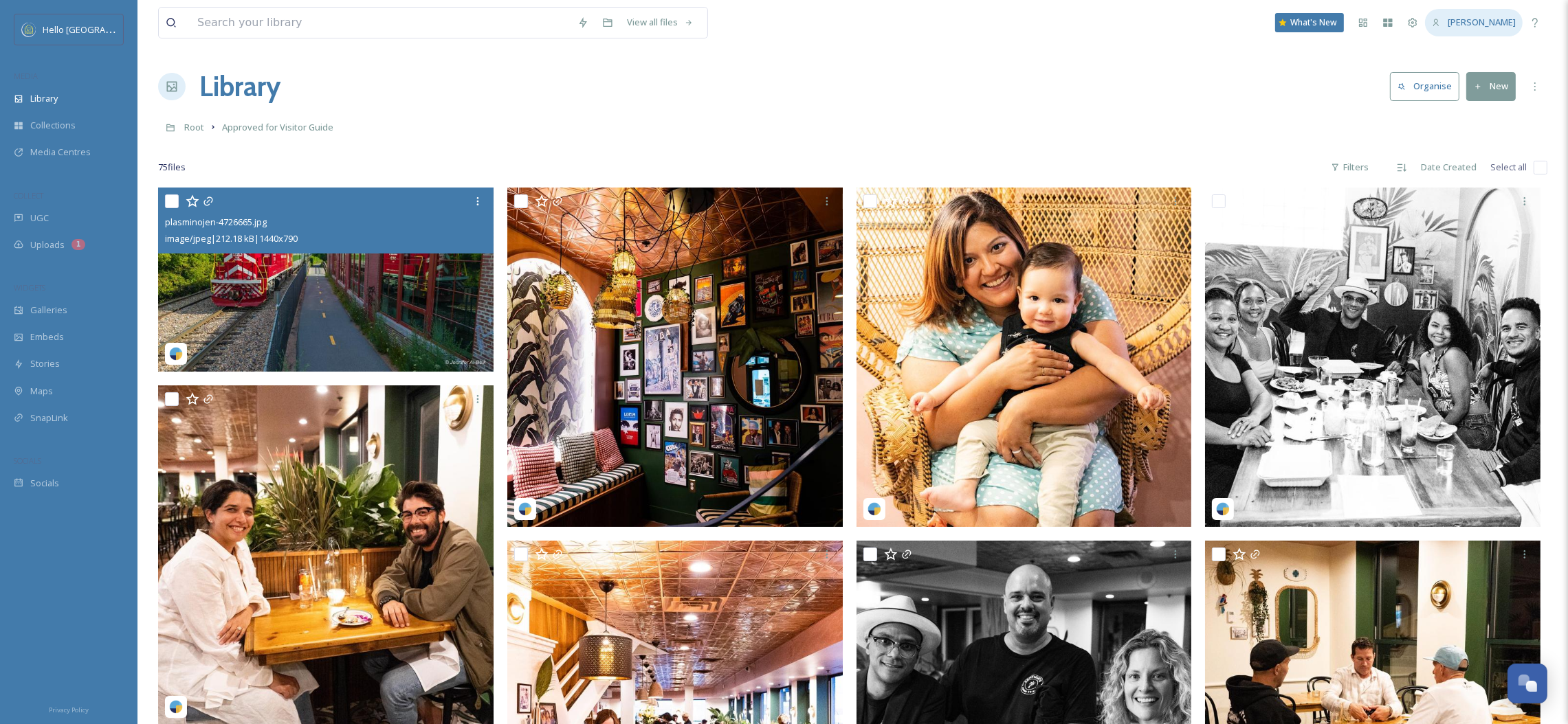
click at [1463, 27] on div "[PERSON_NAME]" at bounding box center [1474, 22] width 98 height 27
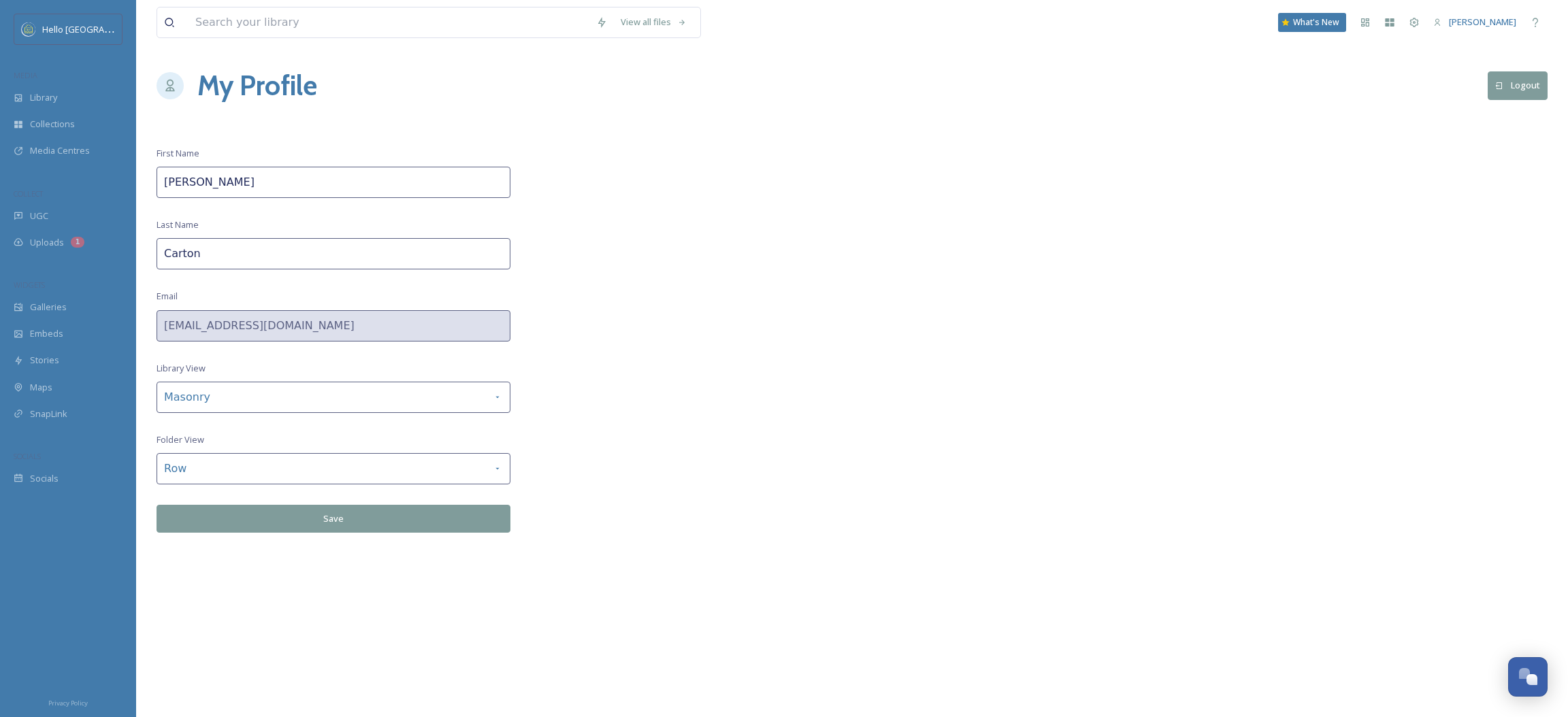
click at [1448, 26] on div "[PERSON_NAME]" at bounding box center [1475, 22] width 97 height 26
drag, startPoint x: 1233, startPoint y: 195, endPoint x: 742, endPoint y: 396, distance: 530.5
click at [1230, 196] on div "View all files What's New [PERSON_NAME] My Profile Logout First Name [PERSON_NA…" at bounding box center [851, 358] width 1431 height 717
click at [500, 396] on div "Masonry" at bounding box center [333, 397] width 354 height 31
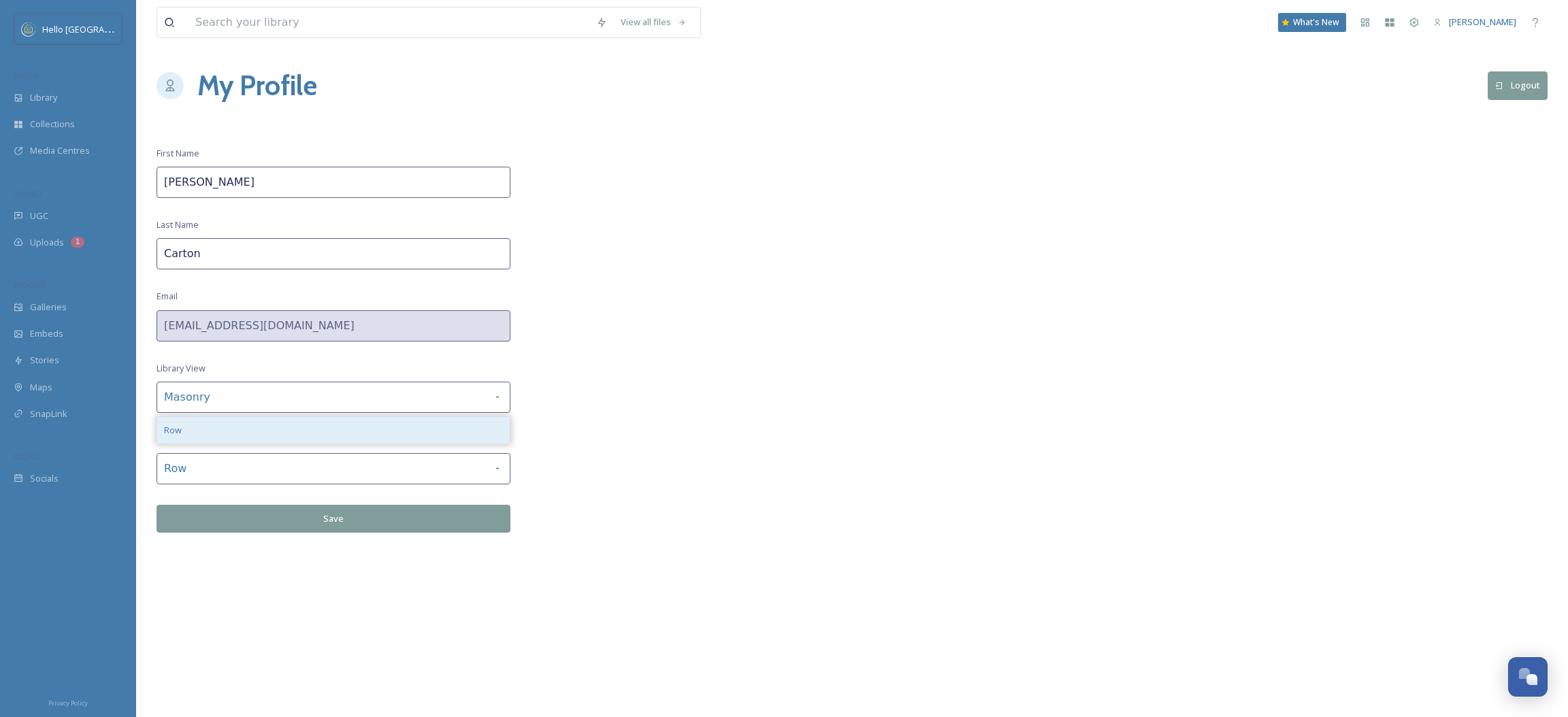
click at [481, 436] on div "Row" at bounding box center [334, 430] width 353 height 26
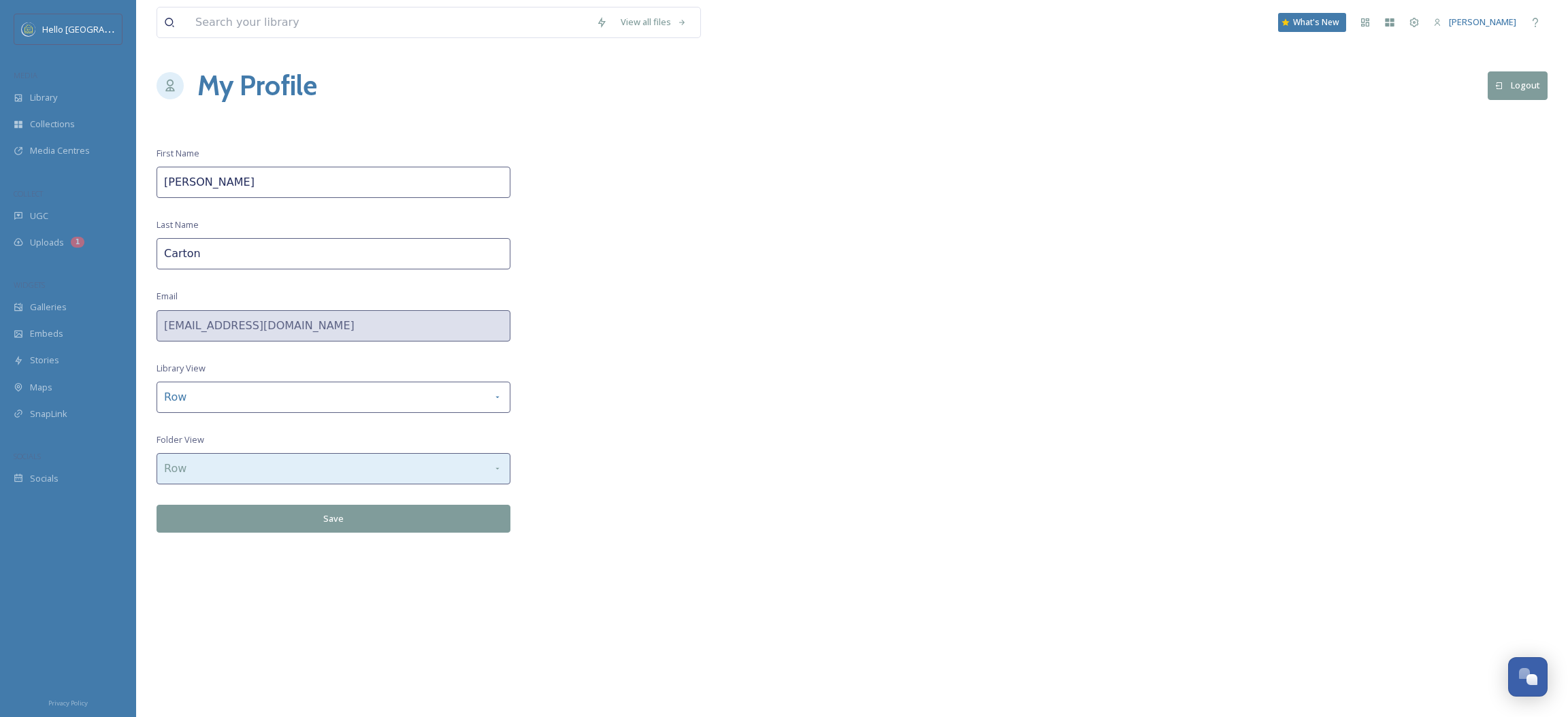
click at [459, 473] on div "Row" at bounding box center [333, 469] width 354 height 31
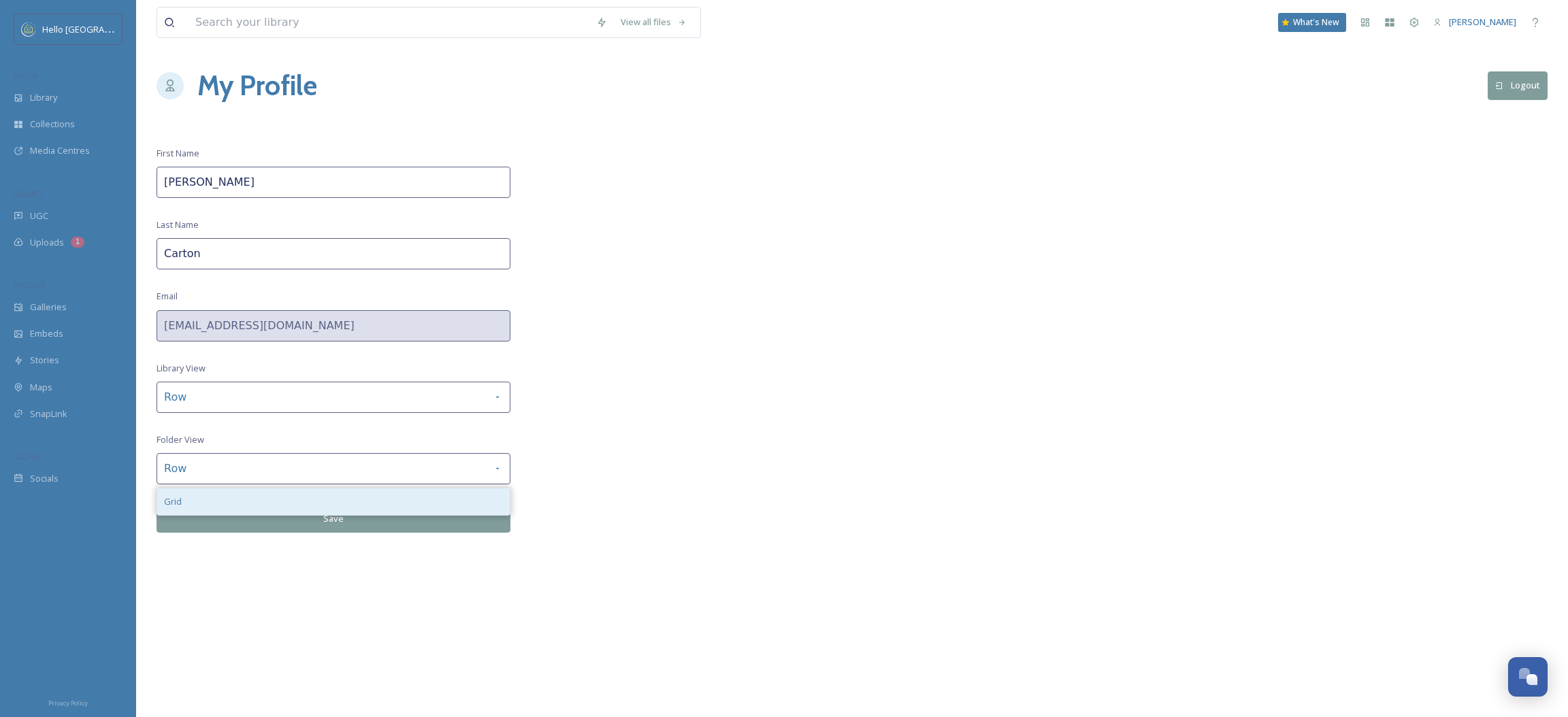
click at [432, 504] on div "Grid" at bounding box center [334, 501] width 353 height 26
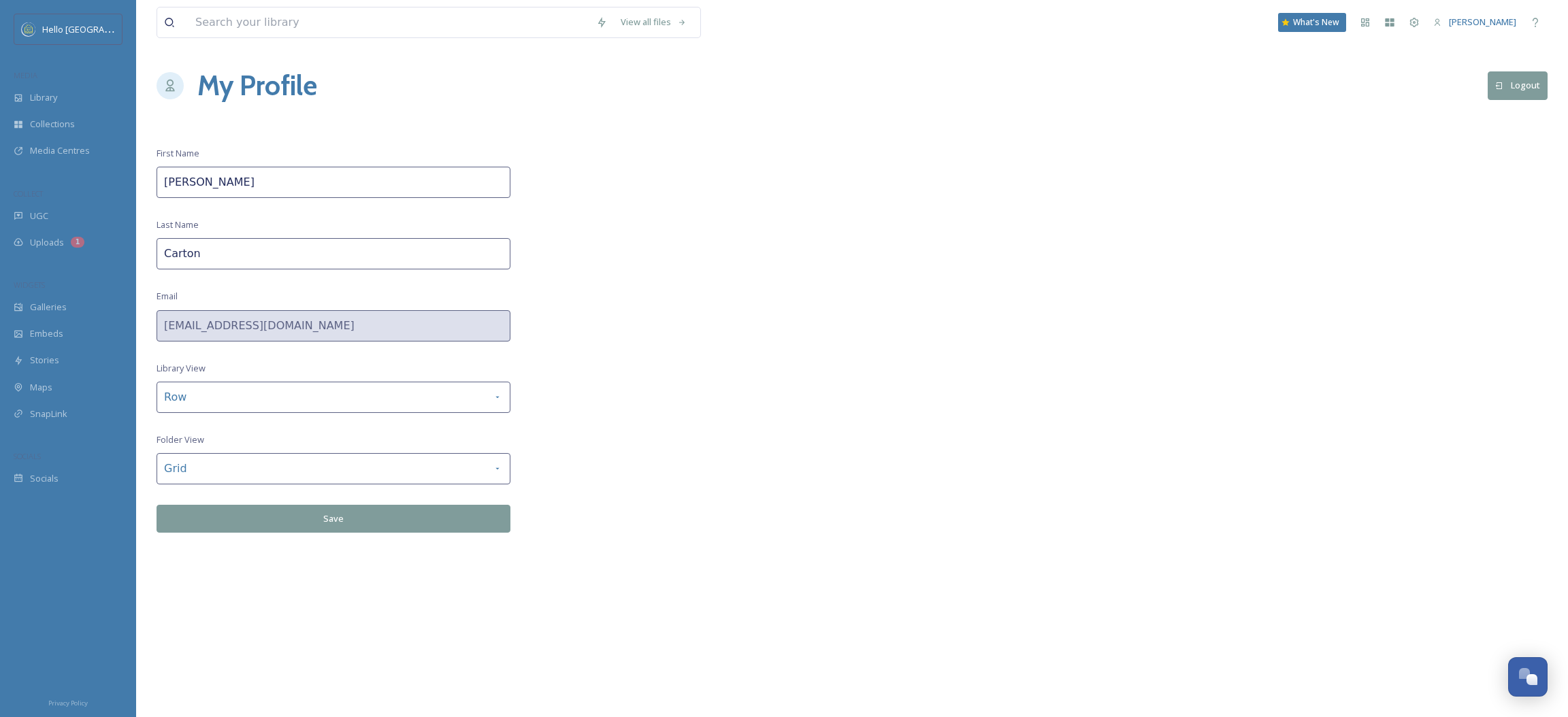
click at [426, 522] on button "Save" at bounding box center [333, 518] width 354 height 28
click at [1476, 21] on span "[PERSON_NAME]" at bounding box center [1483, 22] width 67 height 12
click at [1377, 28] on div "Dashboard" at bounding box center [1364, 22] width 25 height 25
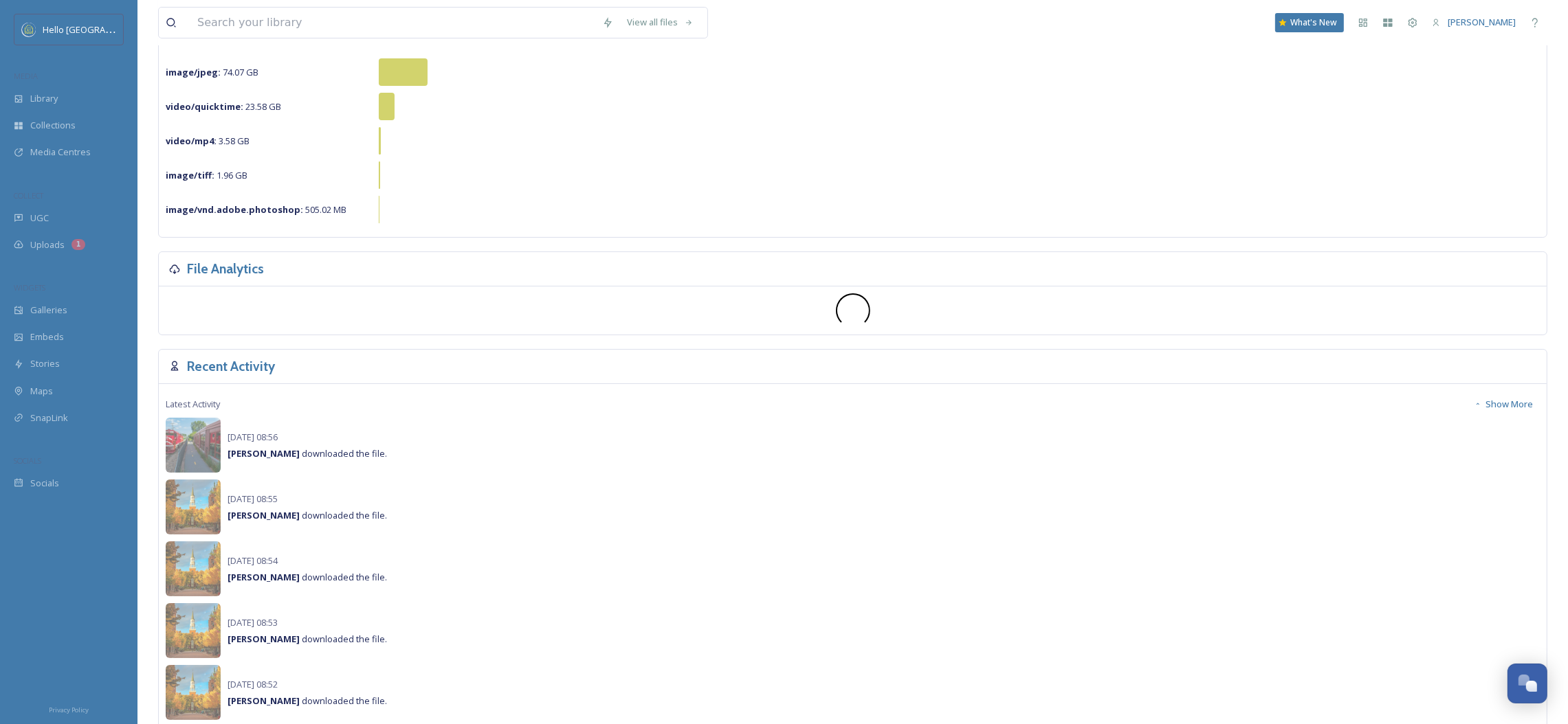
scroll to position [412, 0]
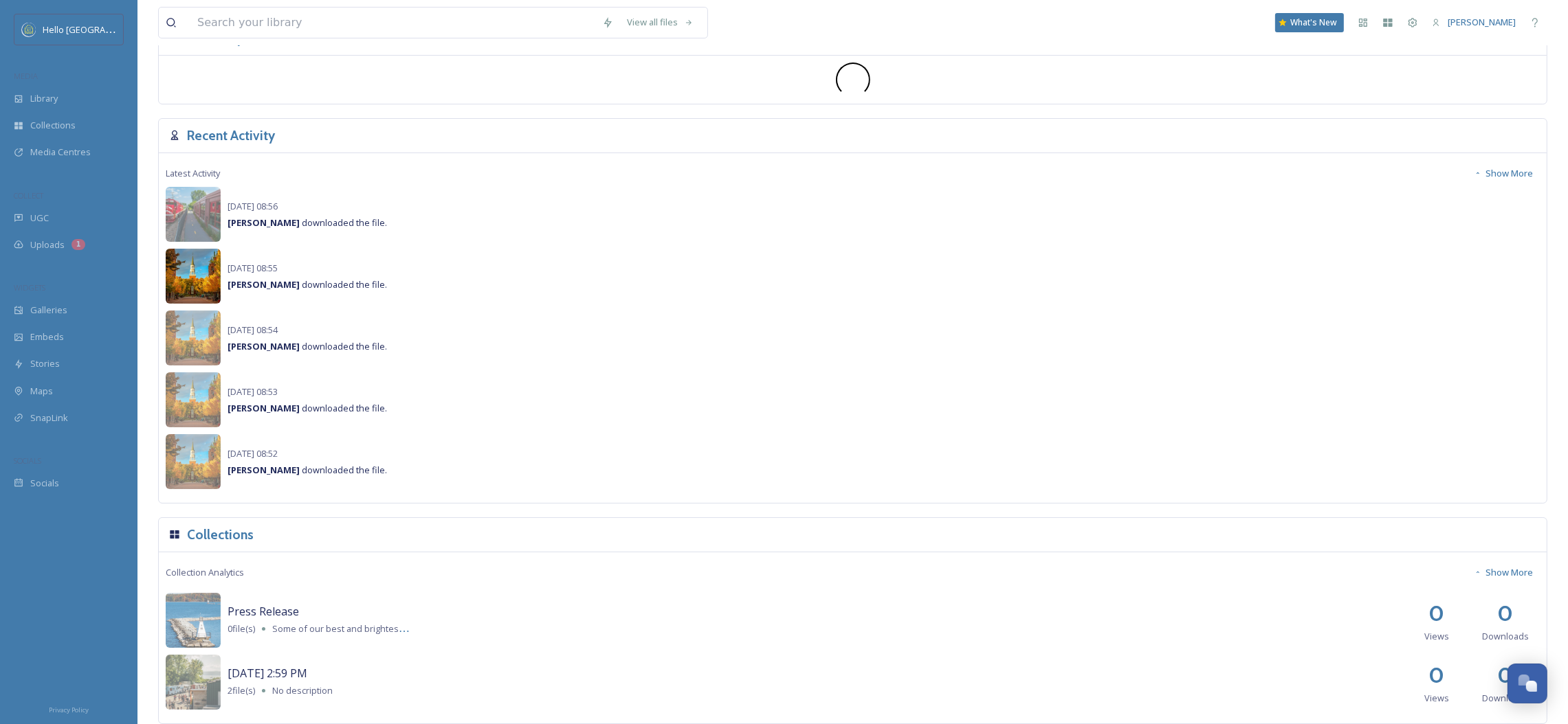
click at [177, 269] on img at bounding box center [193, 277] width 55 height 55
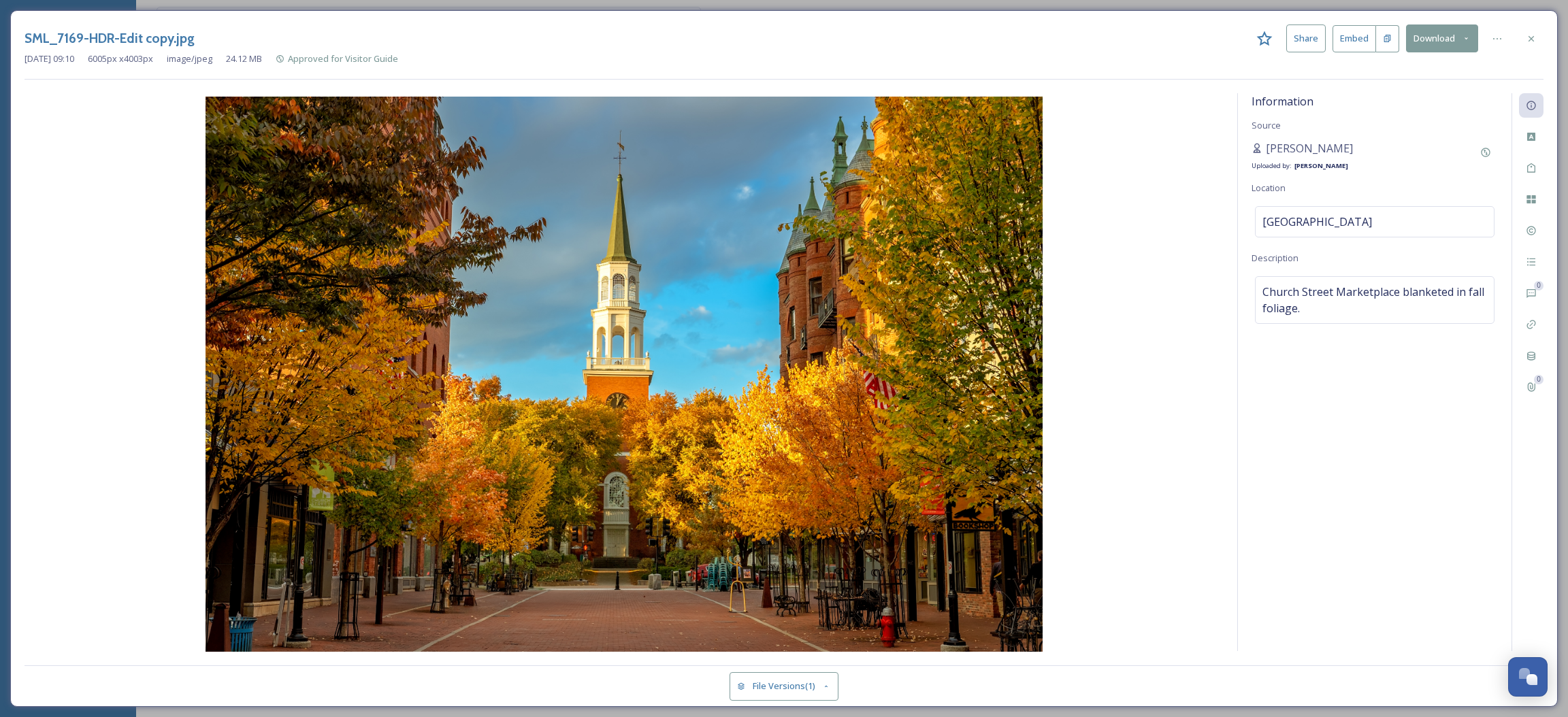
click at [548, 297] on img at bounding box center [624, 375] width 1199 height 558
drag, startPoint x: 548, startPoint y: 297, endPoint x: 1004, endPoint y: 165, distance: 474.7
click at [611, 279] on img at bounding box center [624, 375] width 1199 height 558
click at [1530, 37] on icon at bounding box center [1531, 39] width 11 height 11
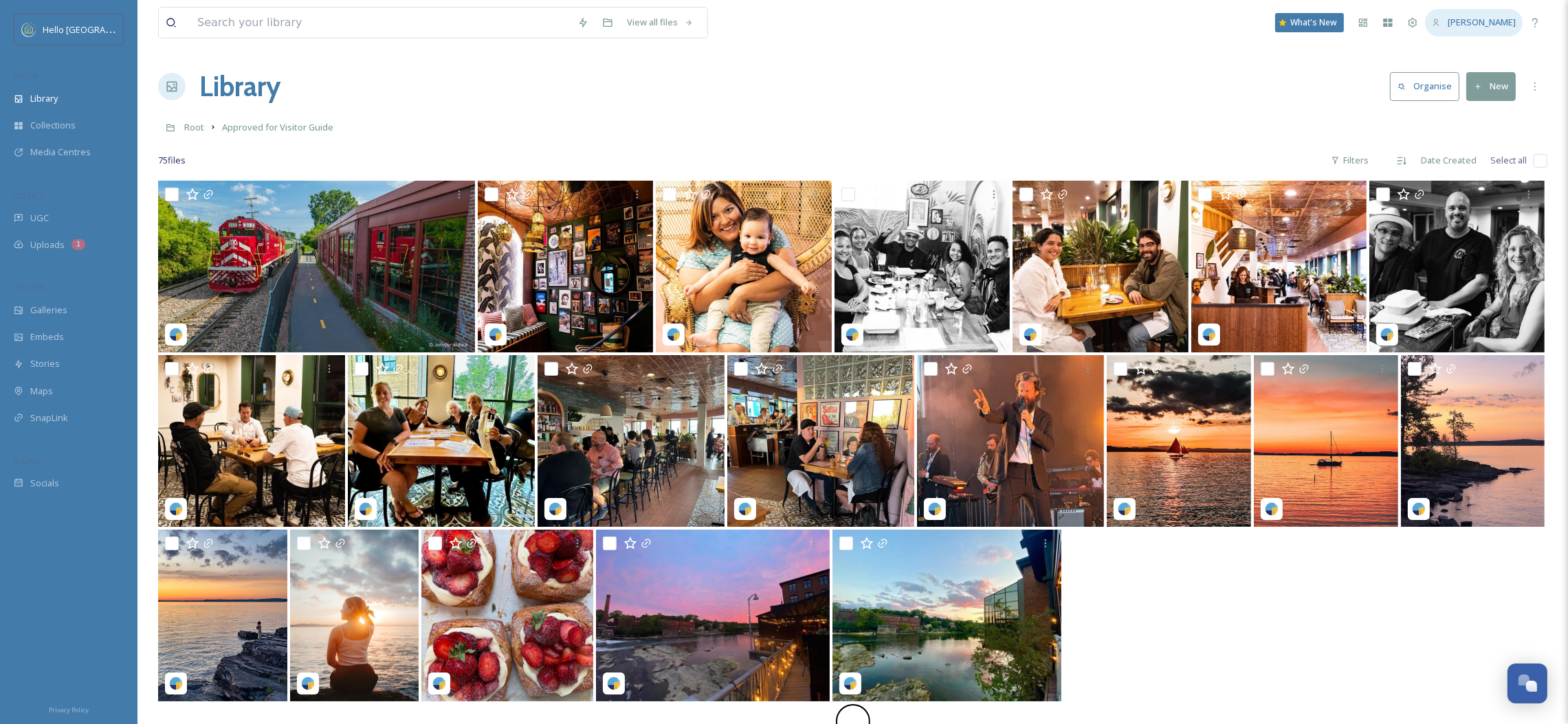
click at [1501, 24] on span "[PERSON_NAME]" at bounding box center [1482, 22] width 68 height 12
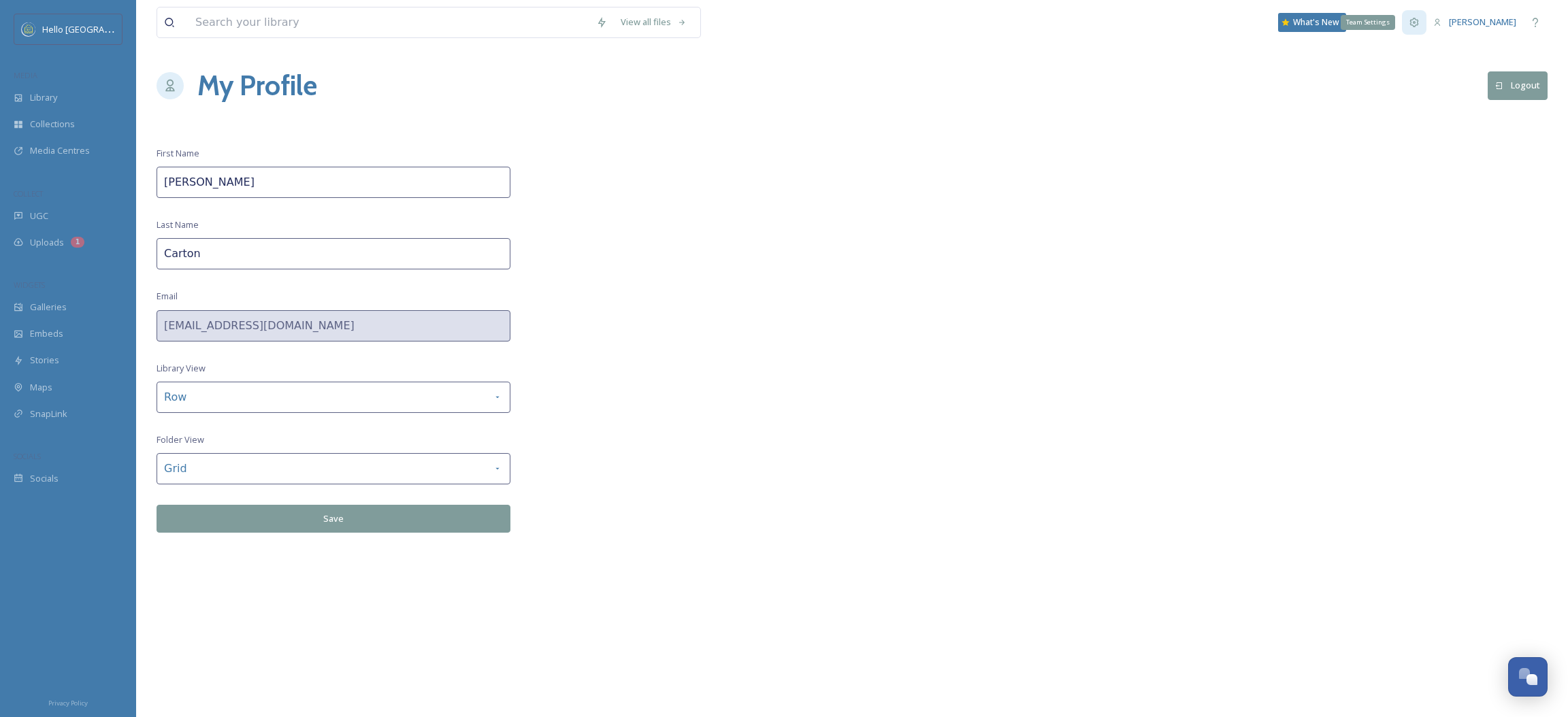
click at [1427, 14] on div "Team Settings" at bounding box center [1414, 22] width 25 height 25
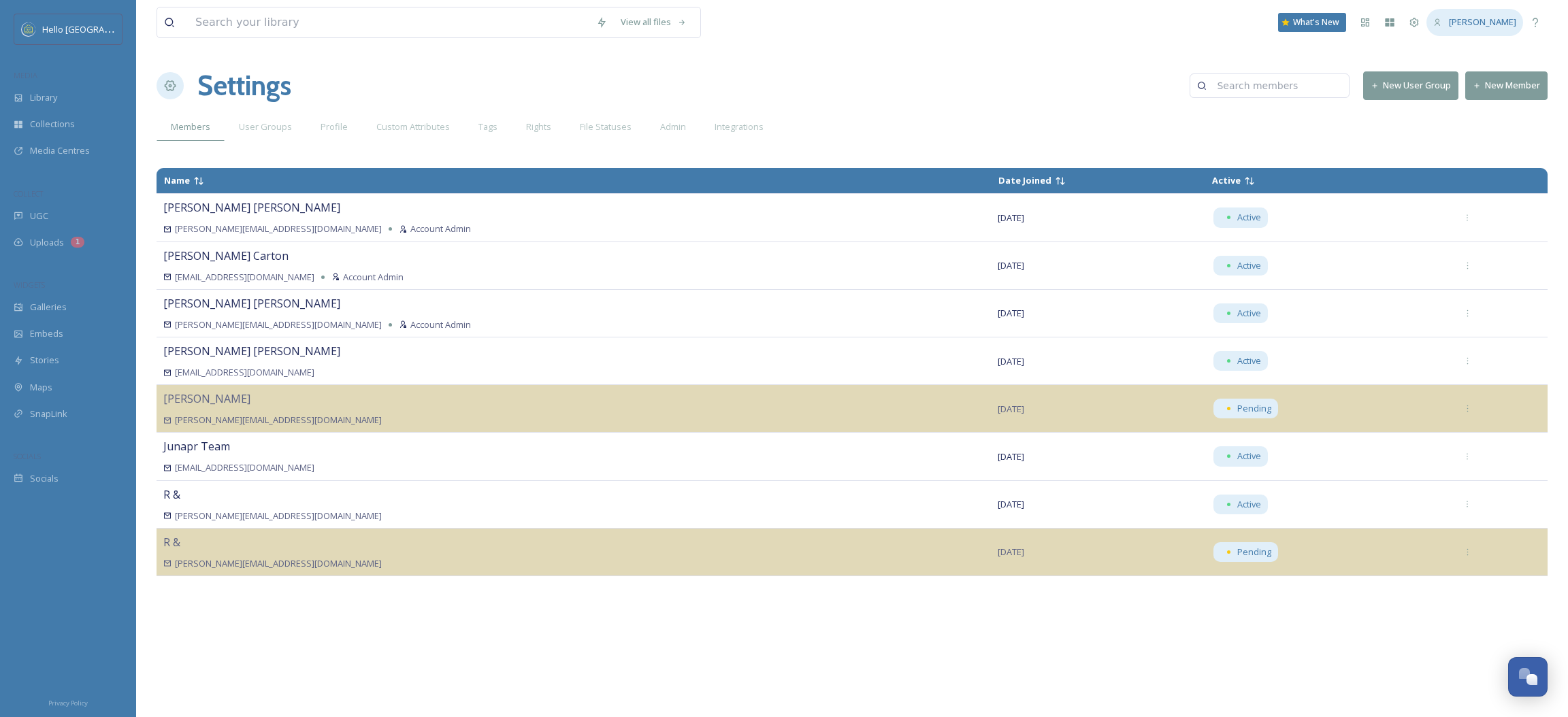
click at [1468, 16] on div "[PERSON_NAME]" at bounding box center [1483, 22] width 67 height 13
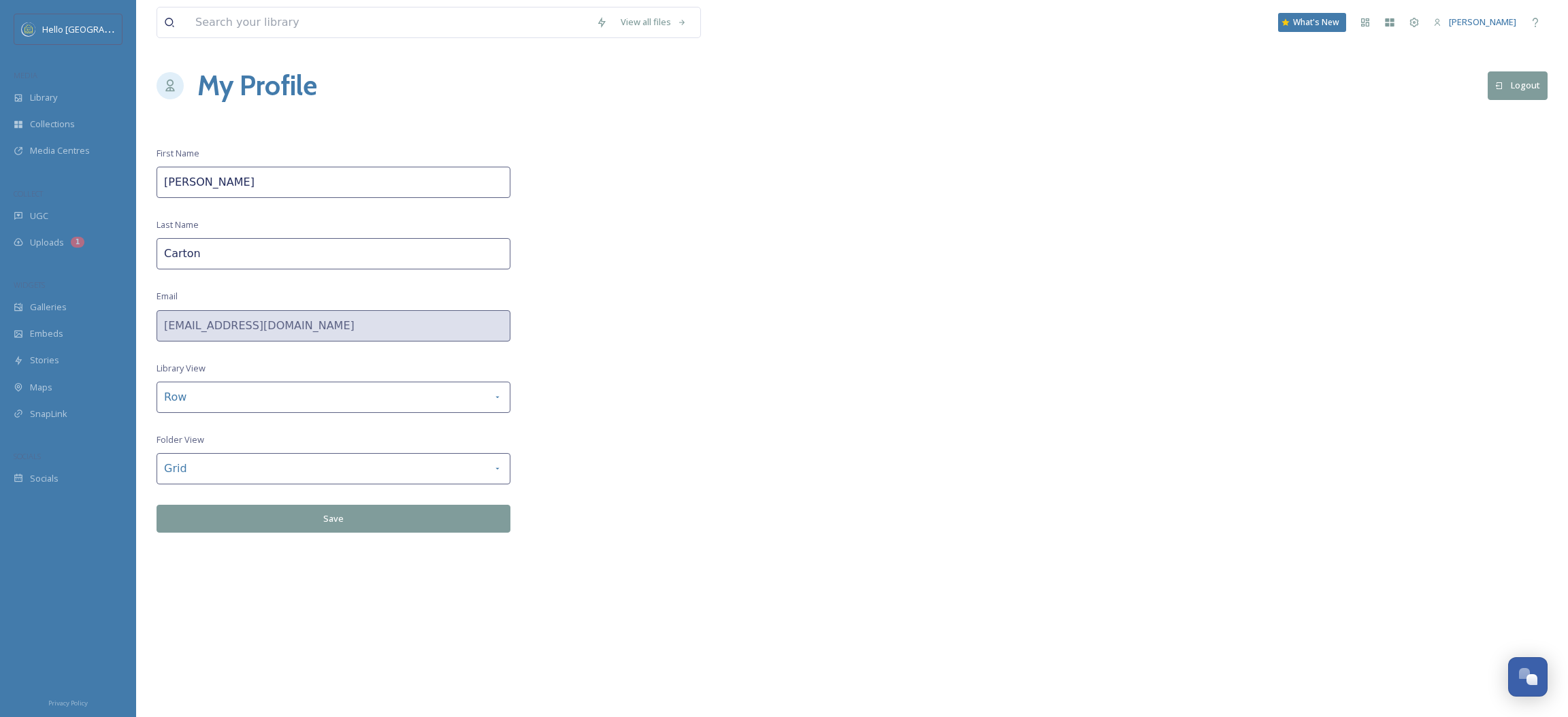
click at [1468, 16] on span "[PERSON_NAME]" at bounding box center [1483, 22] width 67 height 12
click at [1377, 26] on div "Dashboard" at bounding box center [1364, 22] width 25 height 25
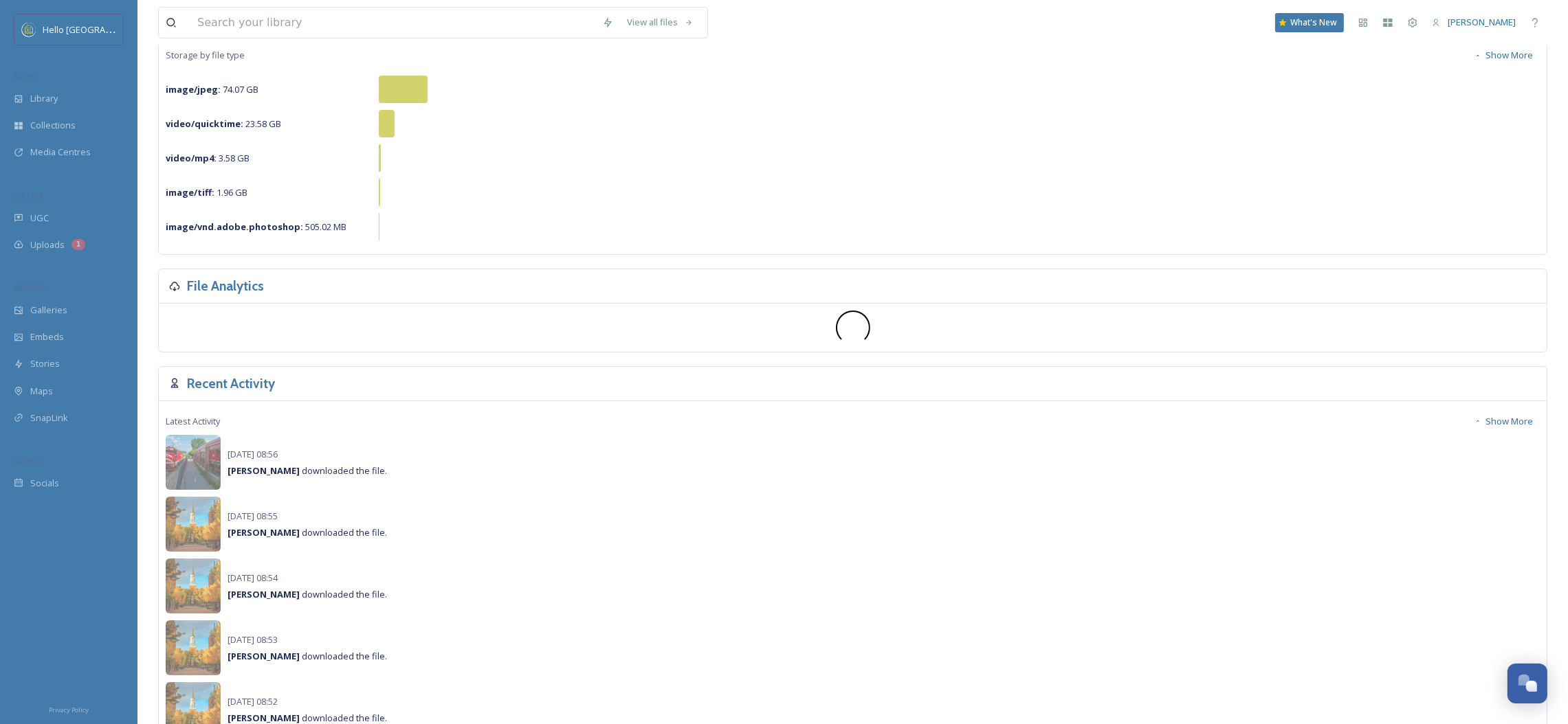
scroll to position [309, 0]
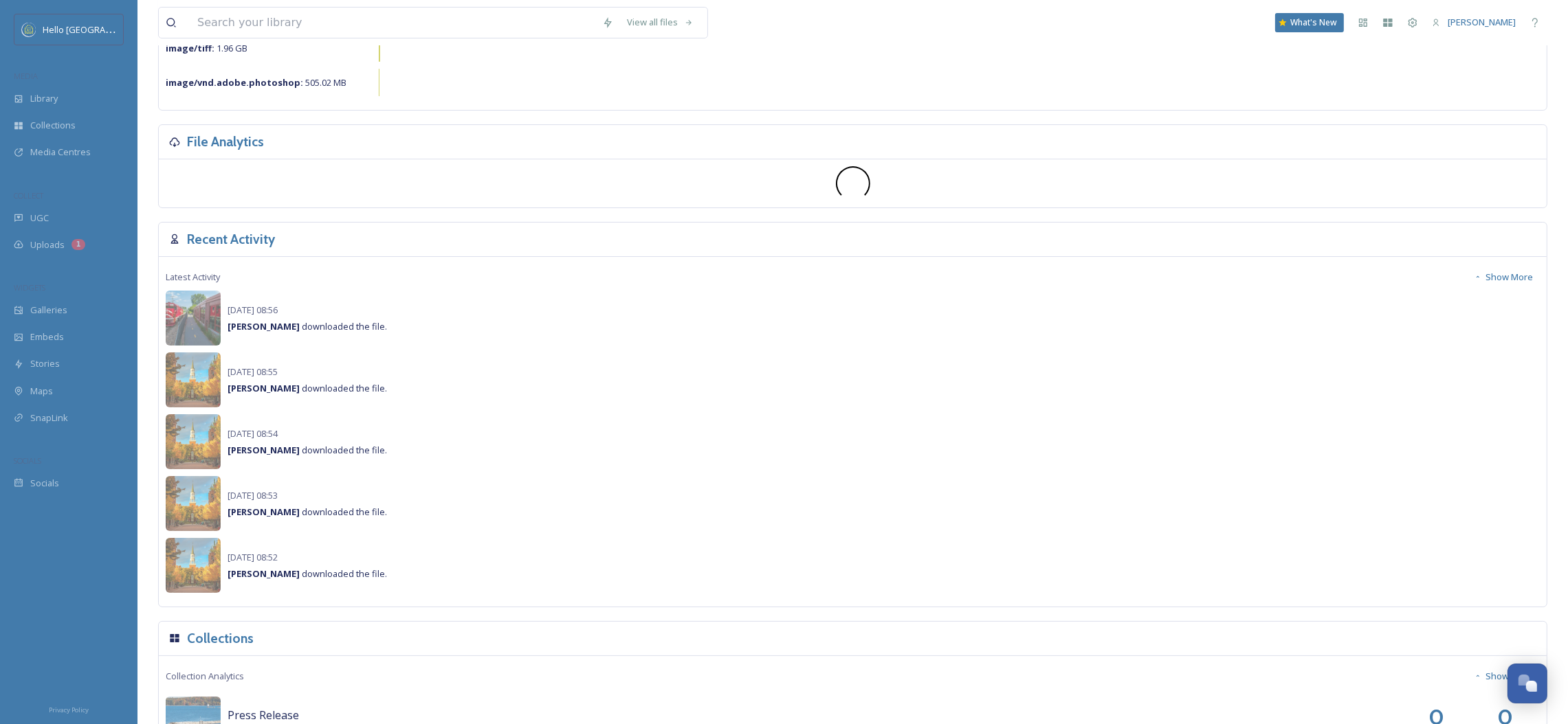
click at [1506, 279] on button "Show More" at bounding box center [1503, 277] width 73 height 27
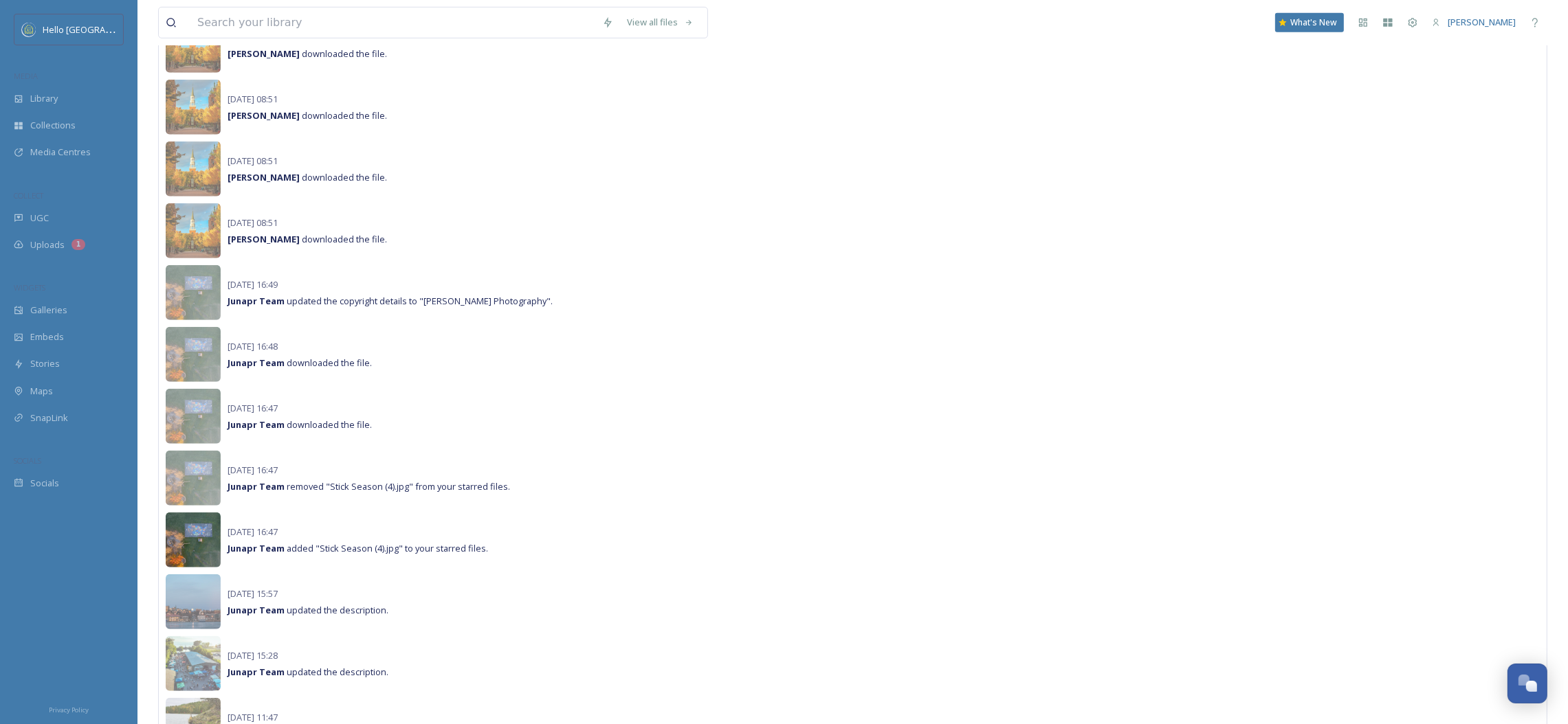
scroll to position [1316, 0]
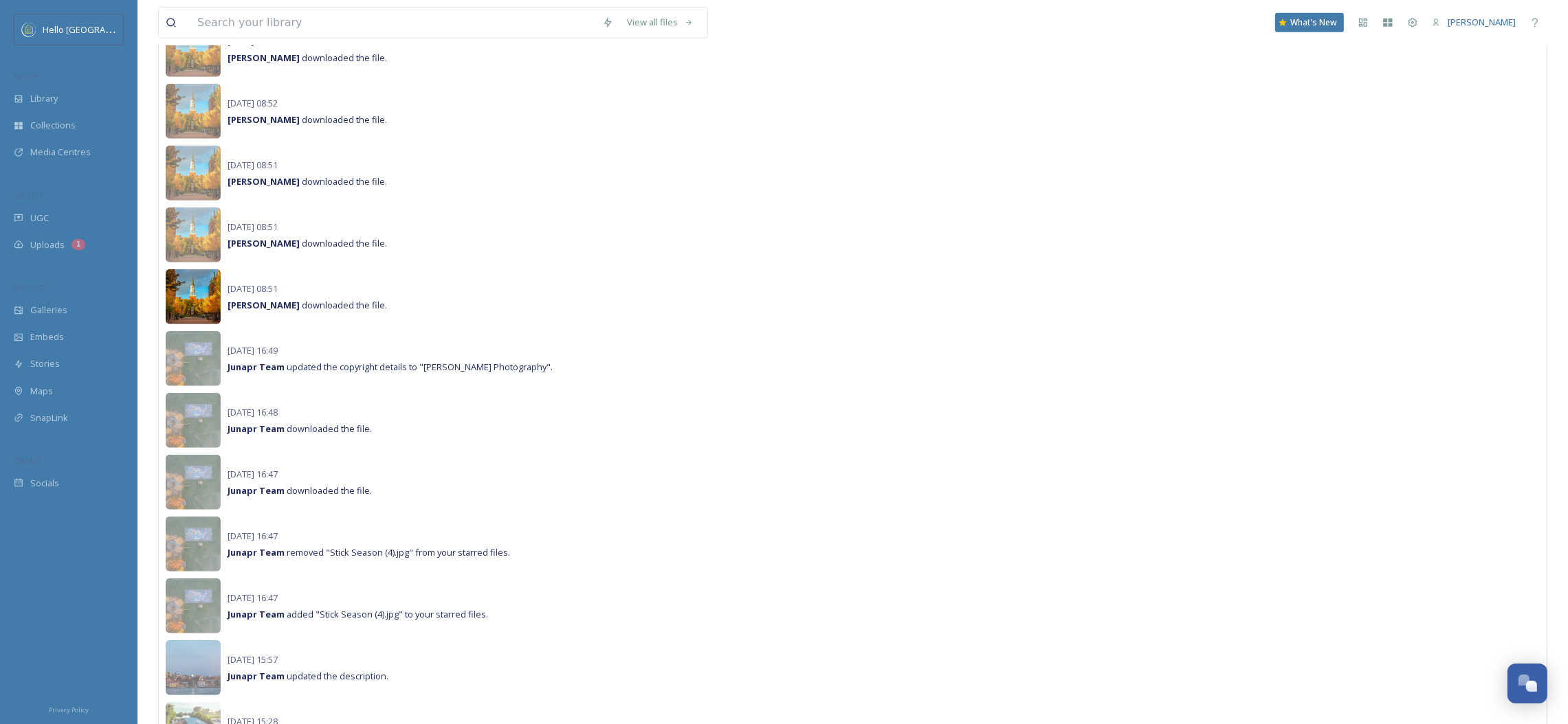
click at [207, 277] on img at bounding box center [193, 297] width 55 height 55
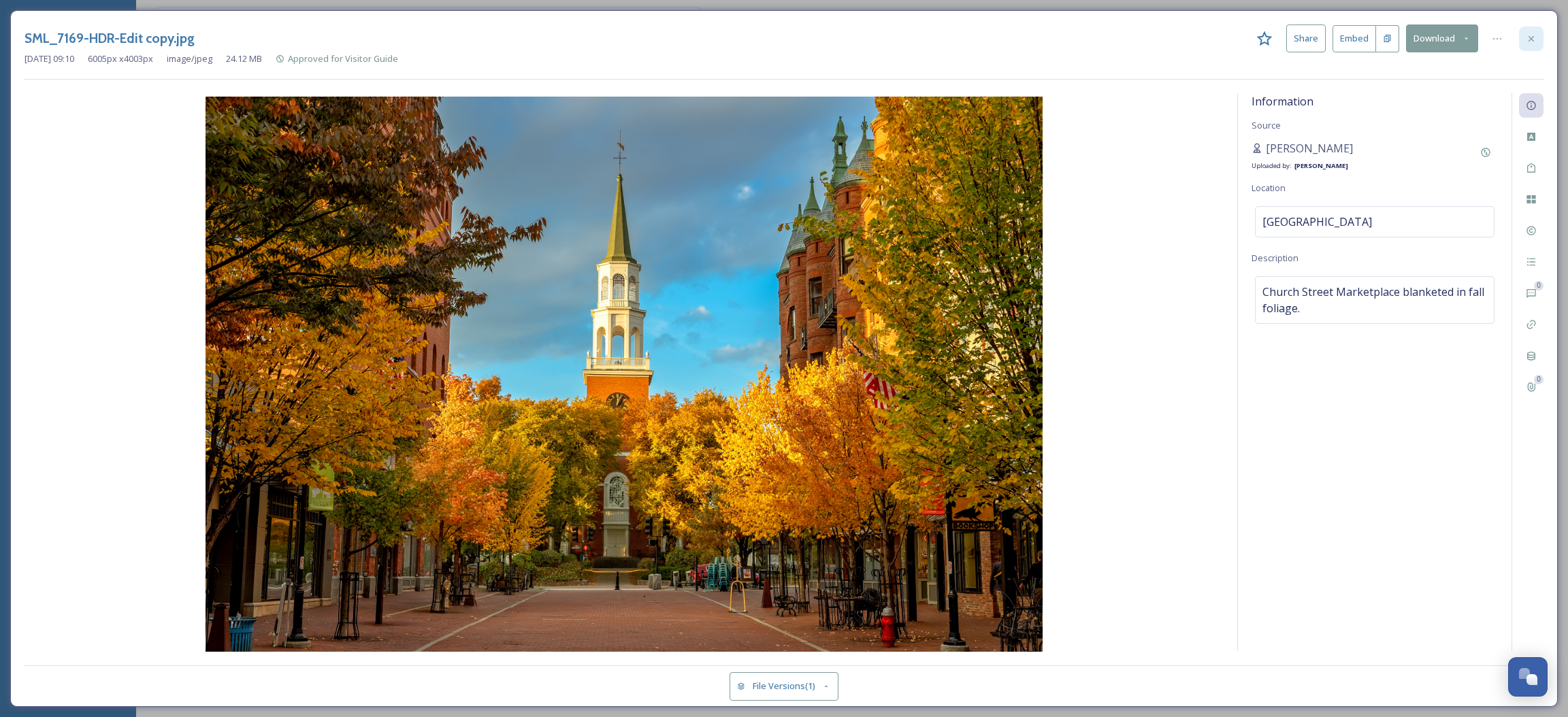
click at [1533, 44] on icon at bounding box center [1531, 39] width 11 height 11
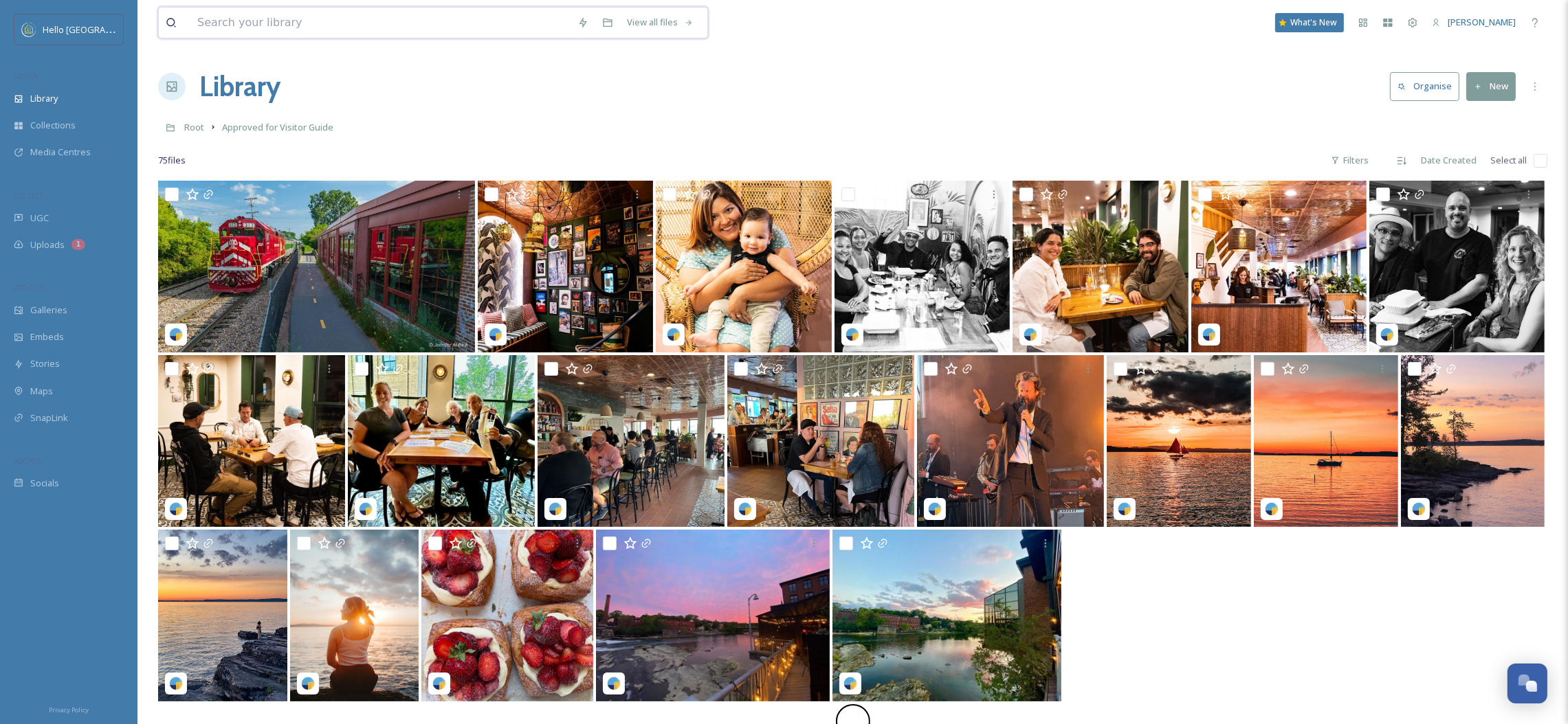
click at [332, 35] on input at bounding box center [380, 23] width 380 height 31
click at [1190, 26] on div "View all files What's New [PERSON_NAME]" at bounding box center [853, 23] width 1390 height 45
